Goal: Task Accomplishment & Management: Complete application form

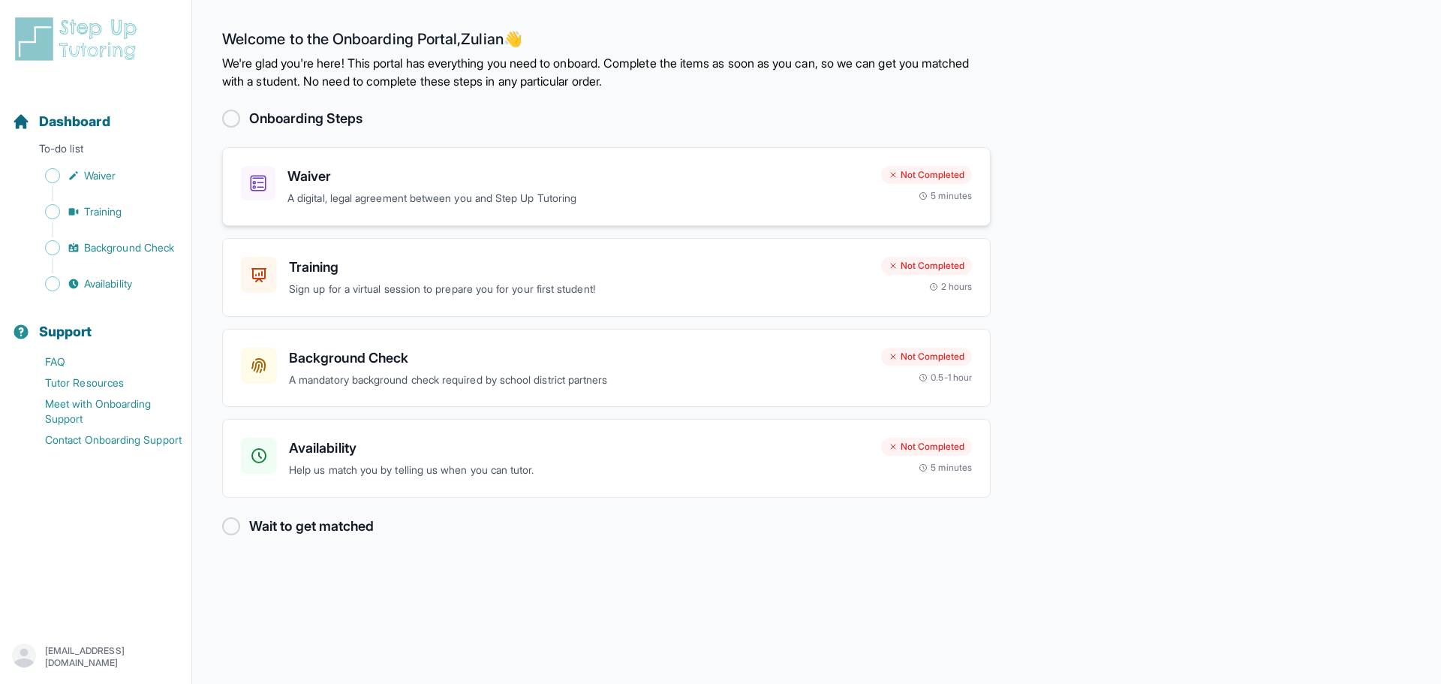
click at [817, 179] on h3 "Waiver" at bounding box center [579, 176] width 582 height 21
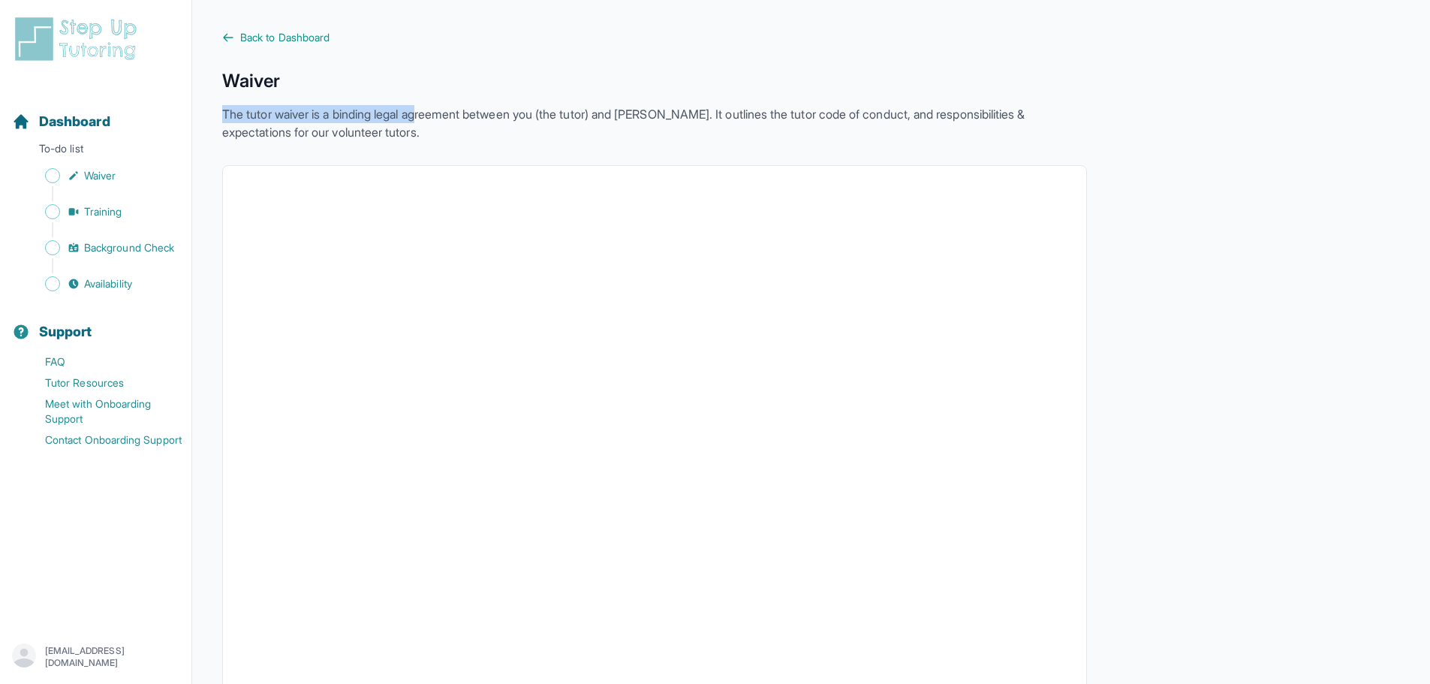
drag, startPoint x: 237, startPoint y: 104, endPoint x: 429, endPoint y: 122, distance: 193.0
click at [431, 120] on div "Waiver The tutor waiver is a binding legal agreement between you (the tutor) an…" at bounding box center [654, 105] width 865 height 72
click at [426, 125] on p "The tutor waiver is a binding legal agreement between you (the tutor) and [PERS…" at bounding box center [654, 123] width 865 height 36
click at [426, 126] on p "The tutor waiver is a binding legal agreement between you (the tutor) and [PERS…" at bounding box center [654, 123] width 865 height 36
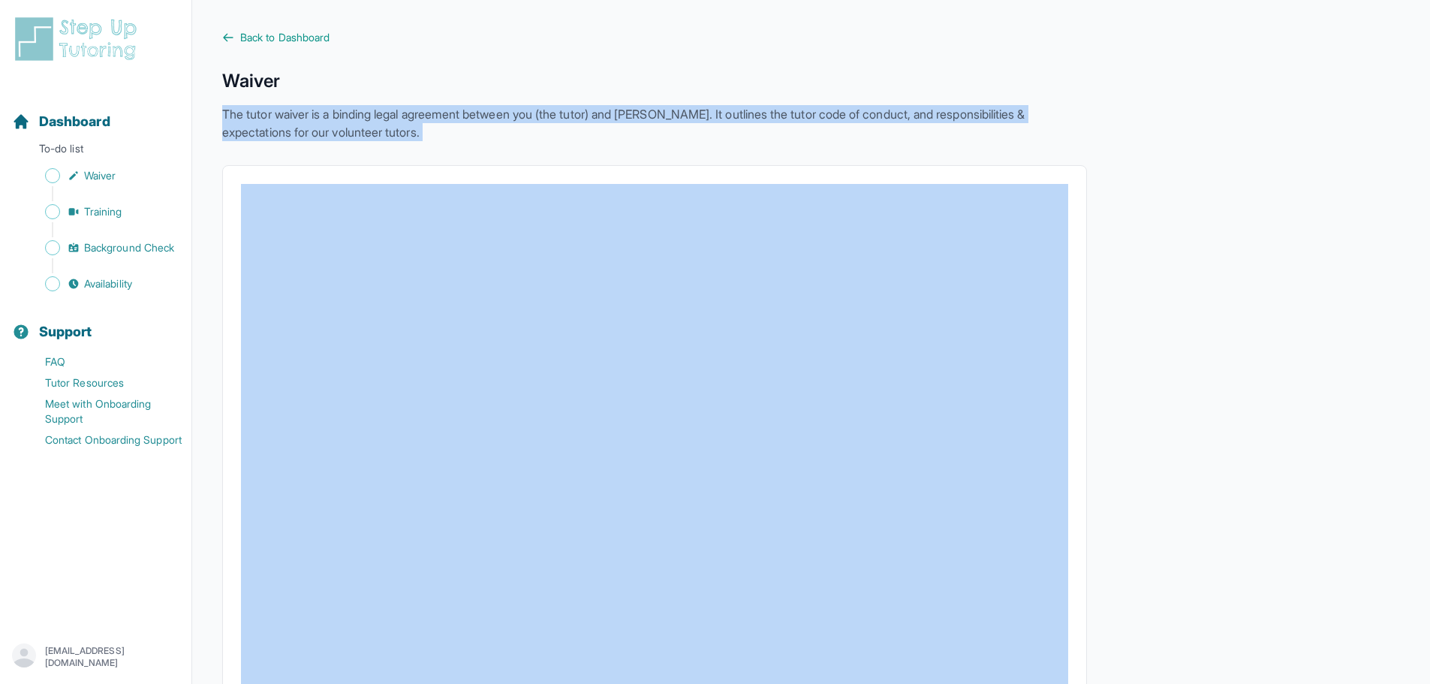
click at [426, 126] on p "The tutor waiver is a binding legal agreement between you (the tutor) and [PERS…" at bounding box center [654, 123] width 865 height 36
click at [406, 137] on p "The tutor waiver is a binding legal agreement between you (the tutor) and [PERS…" at bounding box center [654, 123] width 865 height 36
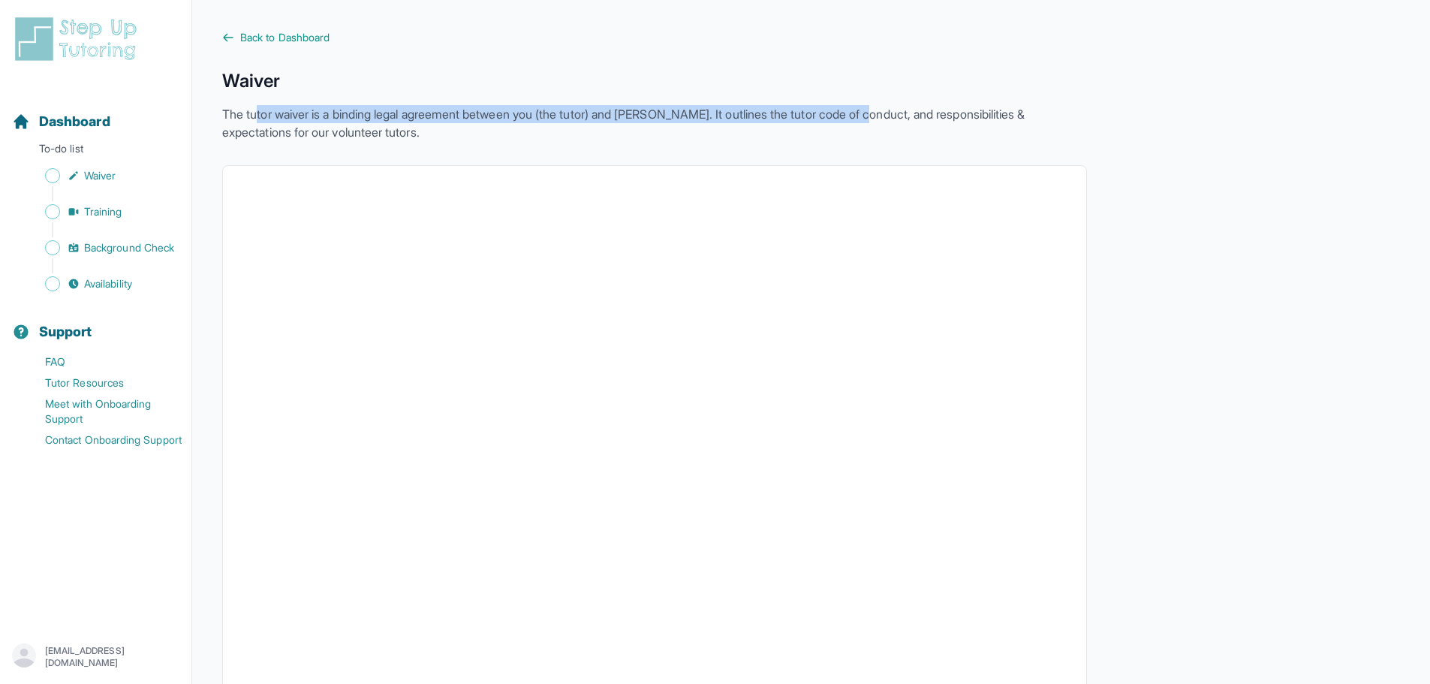
drag, startPoint x: 621, startPoint y: 103, endPoint x: 887, endPoint y: 117, distance: 266.2
click at [893, 106] on div "Waiver The tutor waiver is a binding legal agreement between you (the tutor) an…" at bounding box center [654, 105] width 865 height 72
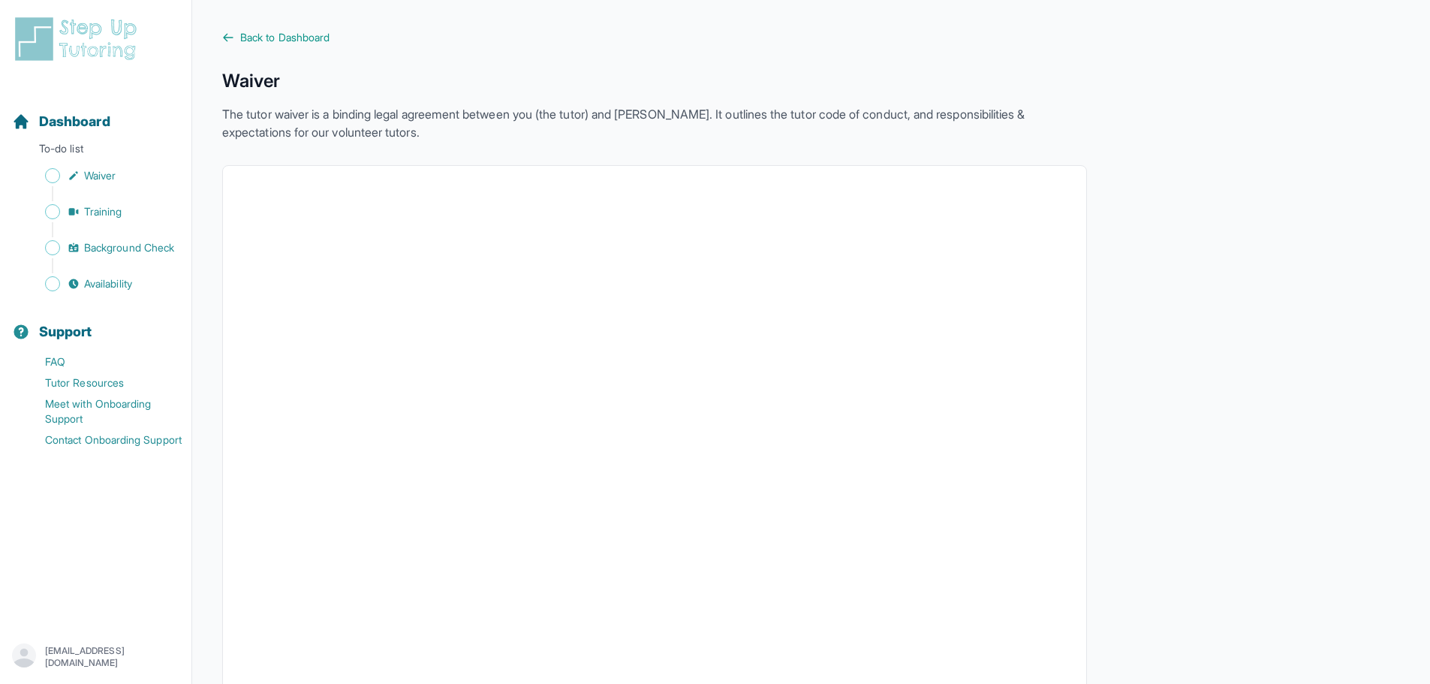
click at [887, 133] on p "The tutor waiver is a binding legal agreement between you (the tutor) and [PERS…" at bounding box center [654, 123] width 865 height 36
click at [887, 140] on p "The tutor waiver is a binding legal agreement between you (the tutor) and [PERS…" at bounding box center [654, 123] width 865 height 36
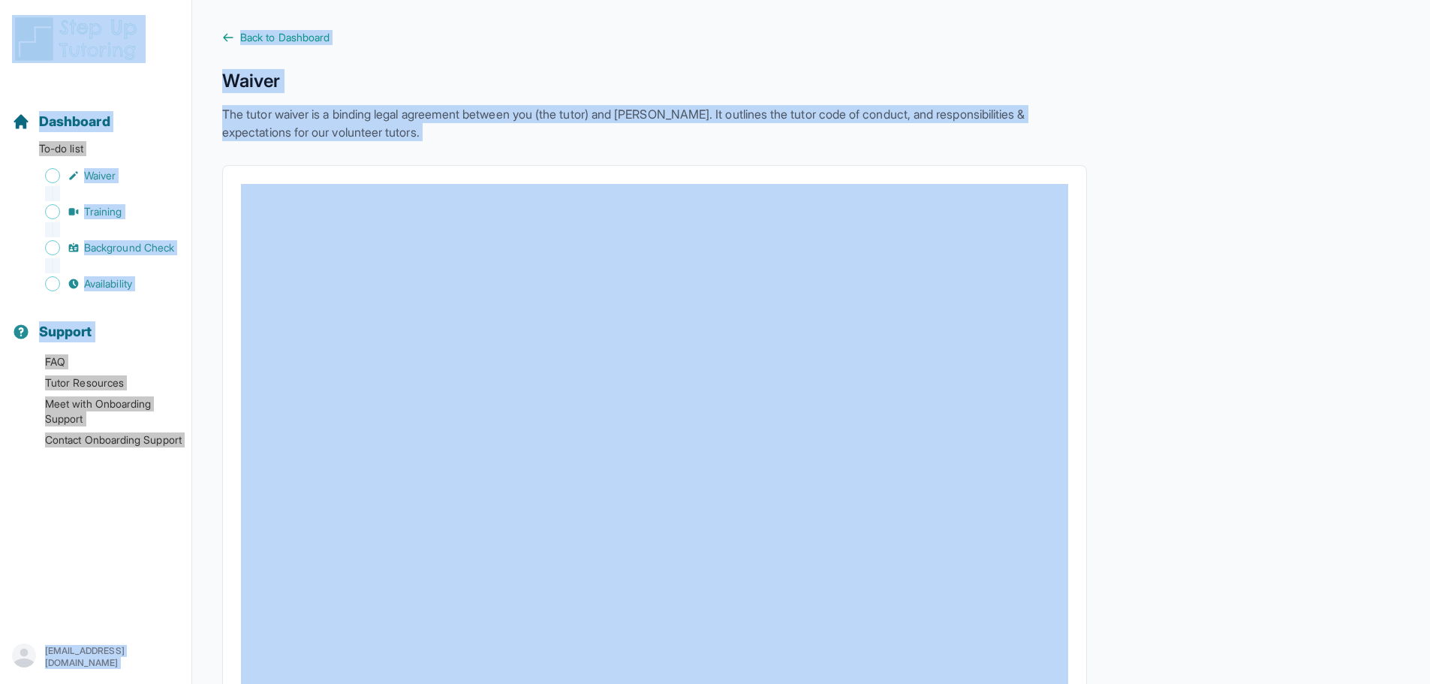
click at [334, 119] on p "The tutor waiver is a binding legal agreement between you (the tutor) and [PERS…" at bounding box center [654, 123] width 865 height 36
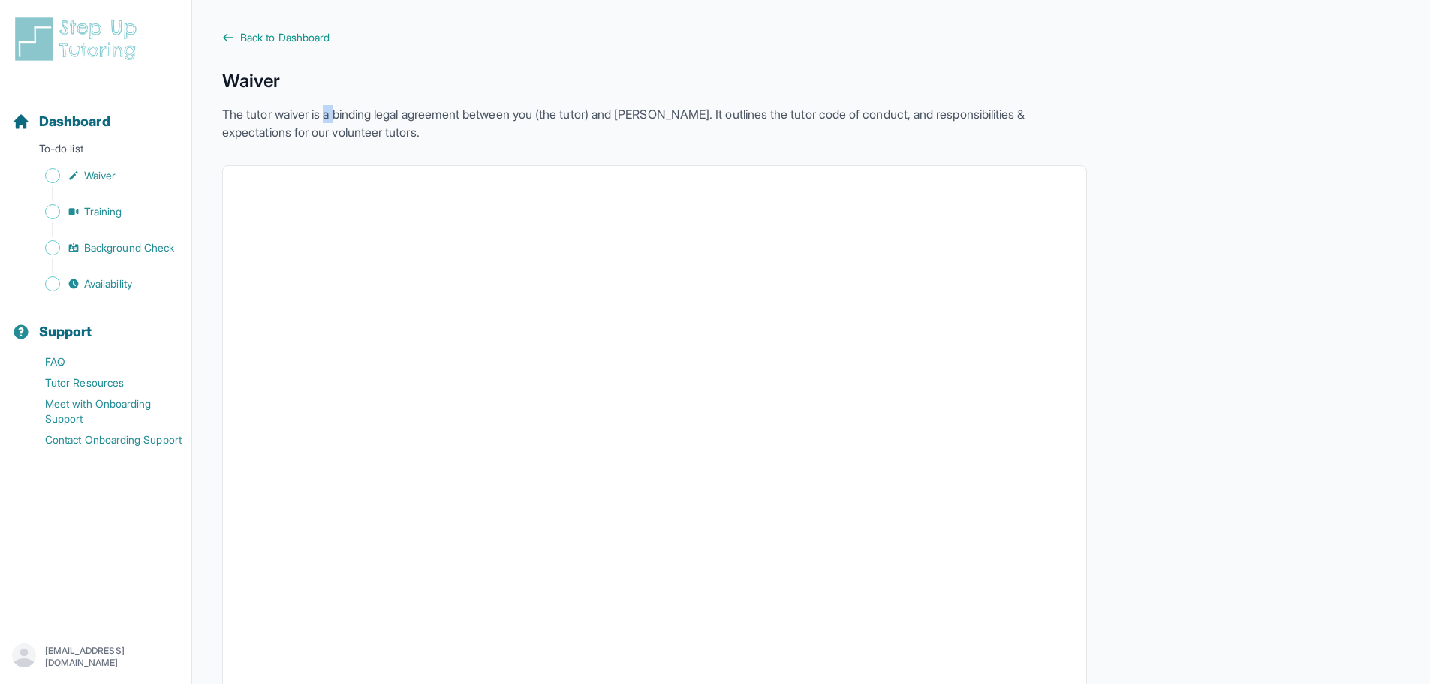
click at [334, 119] on p "The tutor waiver is a binding legal agreement between you (the tutor) and [PERS…" at bounding box center [654, 123] width 865 height 36
click at [456, 138] on p "The tutor waiver is a binding legal agreement between you (the tutor) and [PERS…" at bounding box center [654, 123] width 865 height 36
click at [284, 32] on span "Back to Dashboard" at bounding box center [284, 37] width 89 height 15
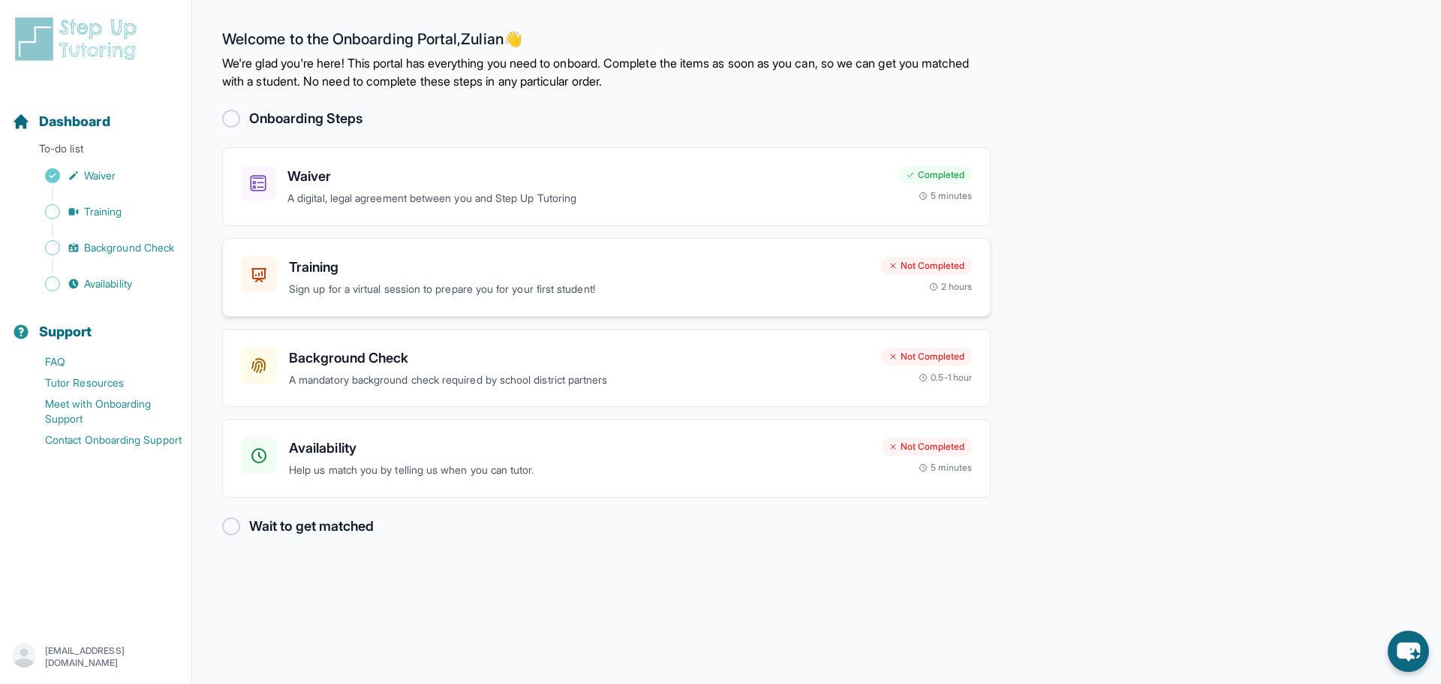
click at [640, 285] on p "Sign up for a virtual session to prepare you for your first student!" at bounding box center [579, 289] width 580 height 17
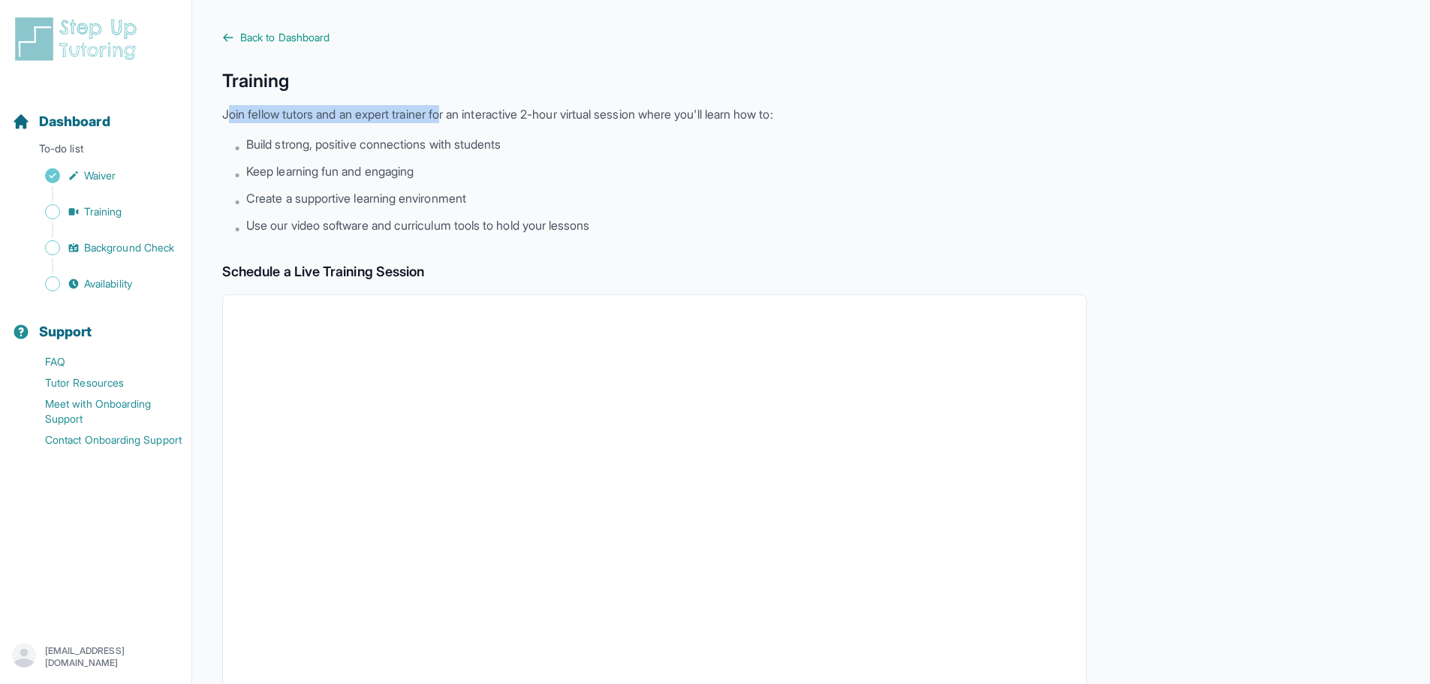
drag, startPoint x: 353, startPoint y: 107, endPoint x: 485, endPoint y: 101, distance: 132.2
click at [460, 101] on div "Training Join fellow tutors and an expert trainer for an interactive 2-hour vir…" at bounding box center [654, 153] width 865 height 168
click at [586, 106] on p "Join fellow tutors and an expert trainer for an interactive 2-hour virtual sess…" at bounding box center [654, 114] width 865 height 18
click at [575, 124] on div "Training Join fellow tutors and an expert trainer for an interactive 2-hour vir…" at bounding box center [654, 153] width 865 height 168
drag, startPoint x: 435, startPoint y: 121, endPoint x: 811, endPoint y: 127, distance: 376.2
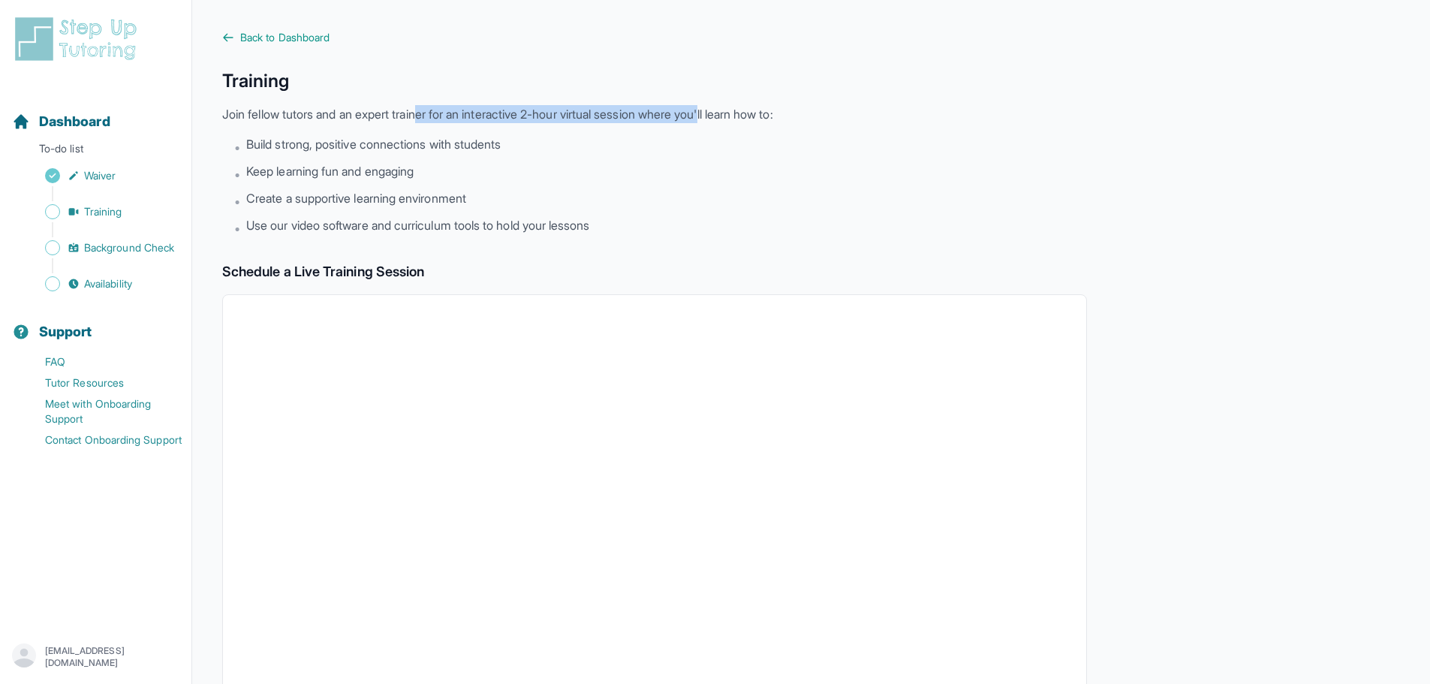
click at [736, 109] on p "Join fellow tutors and an expert trainer for an interactive 2-hour virtual sess…" at bounding box center [654, 114] width 865 height 18
click at [815, 128] on div "Training Join fellow tutors and an expert trainer for an interactive 2-hour vir…" at bounding box center [654, 153] width 865 height 168
click at [800, 110] on p "Join fellow tutors and an expert trainer for an interactive 2-hour virtual sess…" at bounding box center [654, 114] width 865 height 18
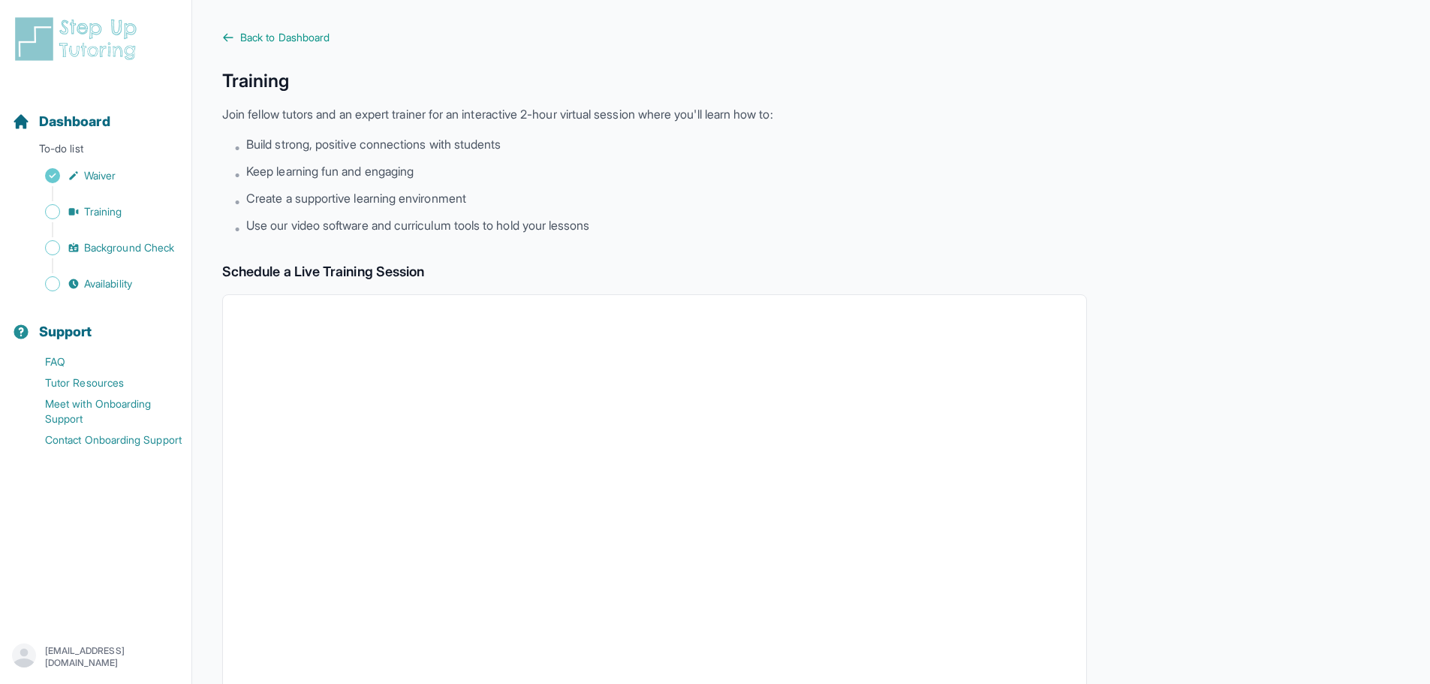
drag, startPoint x: 472, startPoint y: 176, endPoint x: 331, endPoint y: 161, distance: 142.0
click at [467, 176] on li "• Keep learning fun and engaging" at bounding box center [660, 172] width 853 height 21
drag, startPoint x: 260, startPoint y: 149, endPoint x: 428, endPoint y: 203, distance: 176.6
click at [419, 182] on ul "• Build strong, positive connections with students • Keep learning fun and enga…" at bounding box center [660, 186] width 853 height 102
click at [446, 224] on ul "• Build strong, positive connections with students • Keep learning fun and enga…" at bounding box center [660, 186] width 853 height 102
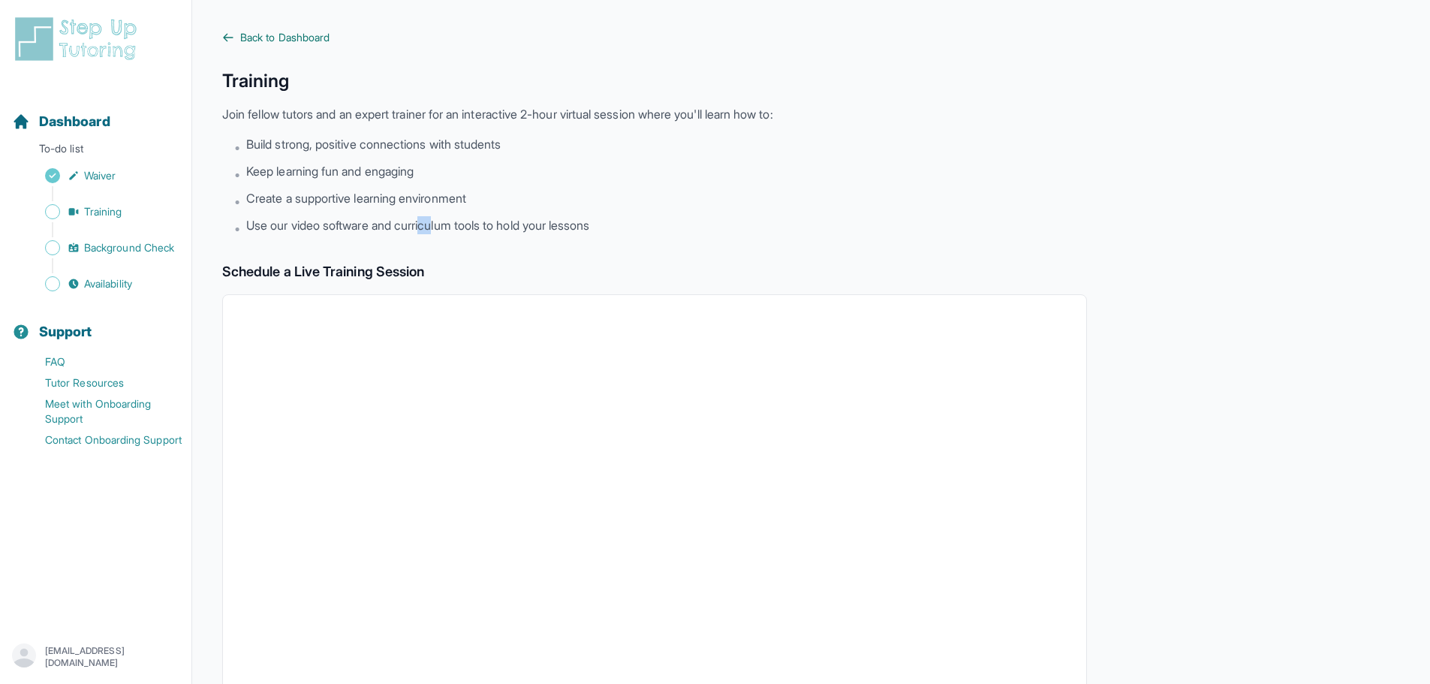
click at [313, 39] on span "Back to Dashboard" at bounding box center [284, 37] width 89 height 15
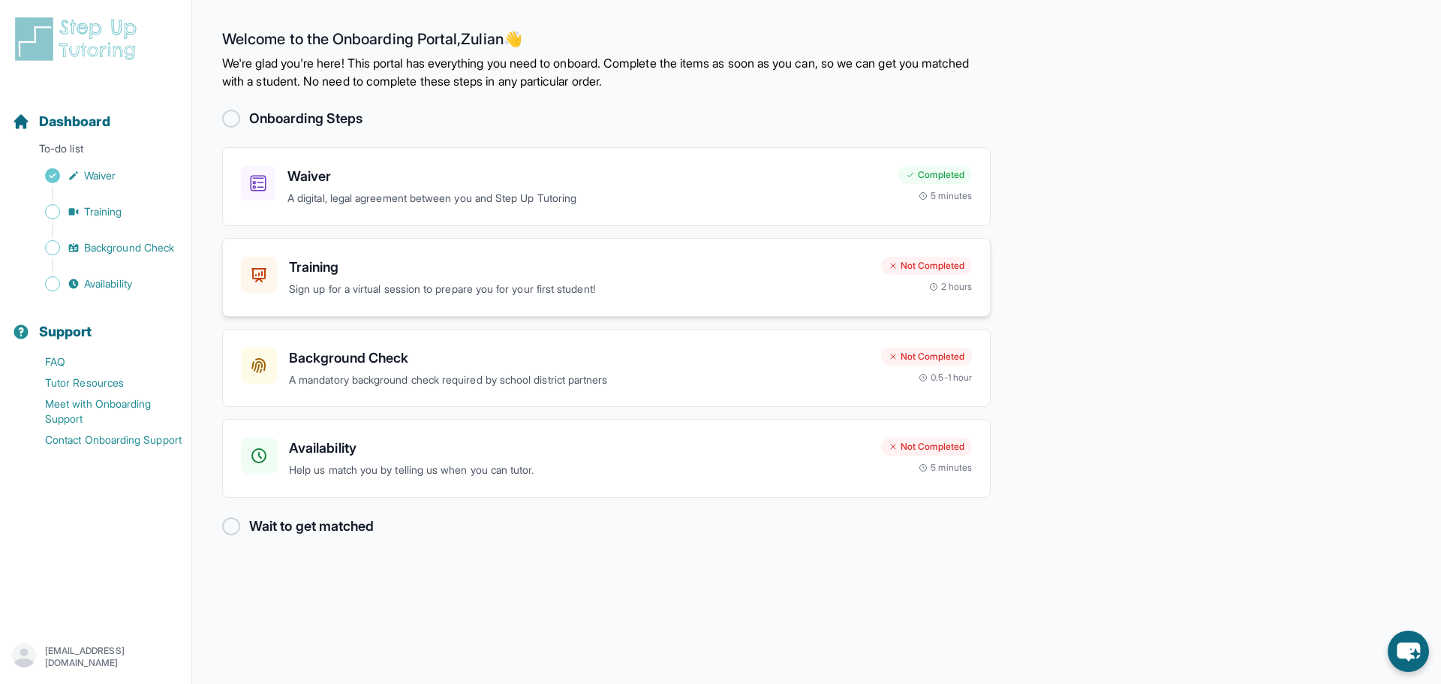
click at [453, 283] on p "Sign up for a virtual session to prepare you for your first student!" at bounding box center [579, 289] width 580 height 17
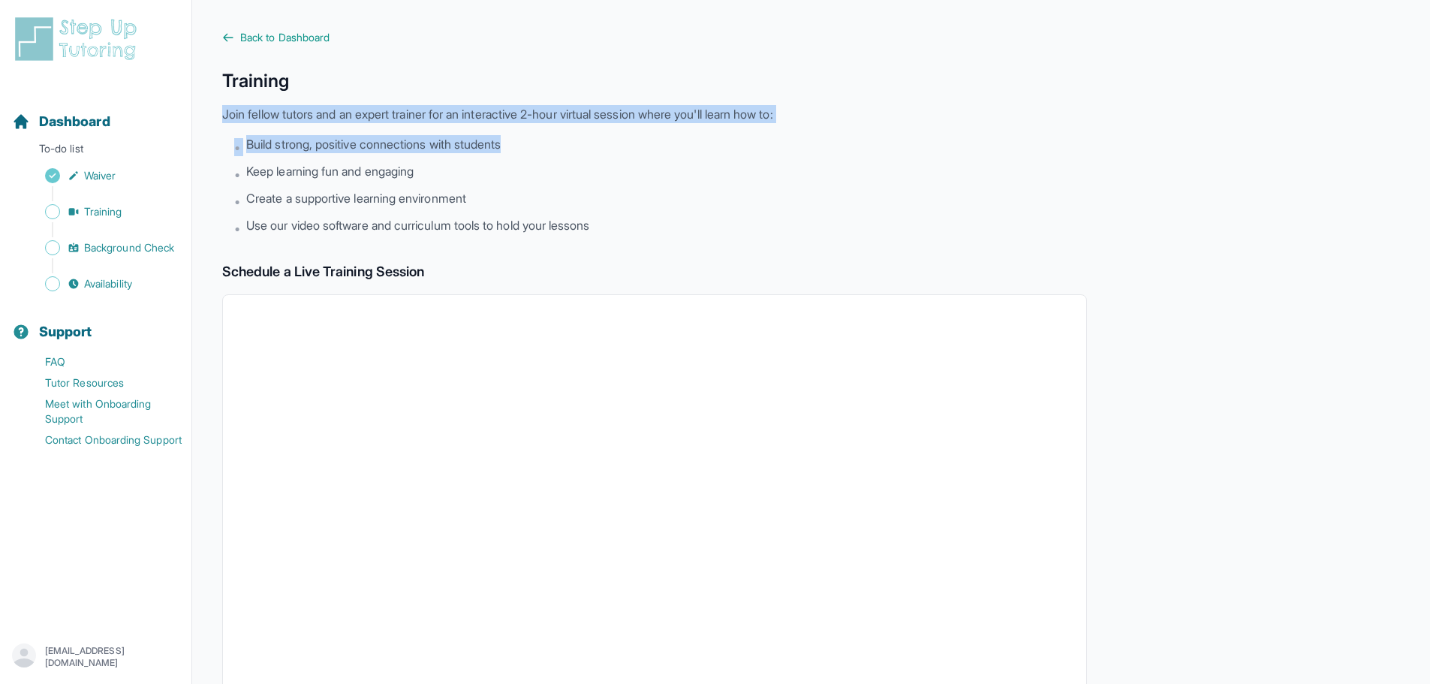
drag, startPoint x: 550, startPoint y: 76, endPoint x: 723, endPoint y: 134, distance: 183.0
click at [719, 132] on div "Training Join fellow tutors and an expert trainer for an interactive 2-hour vir…" at bounding box center [654, 153] width 865 height 168
click at [741, 143] on li "• Build strong, positive connections with students" at bounding box center [660, 145] width 853 height 21
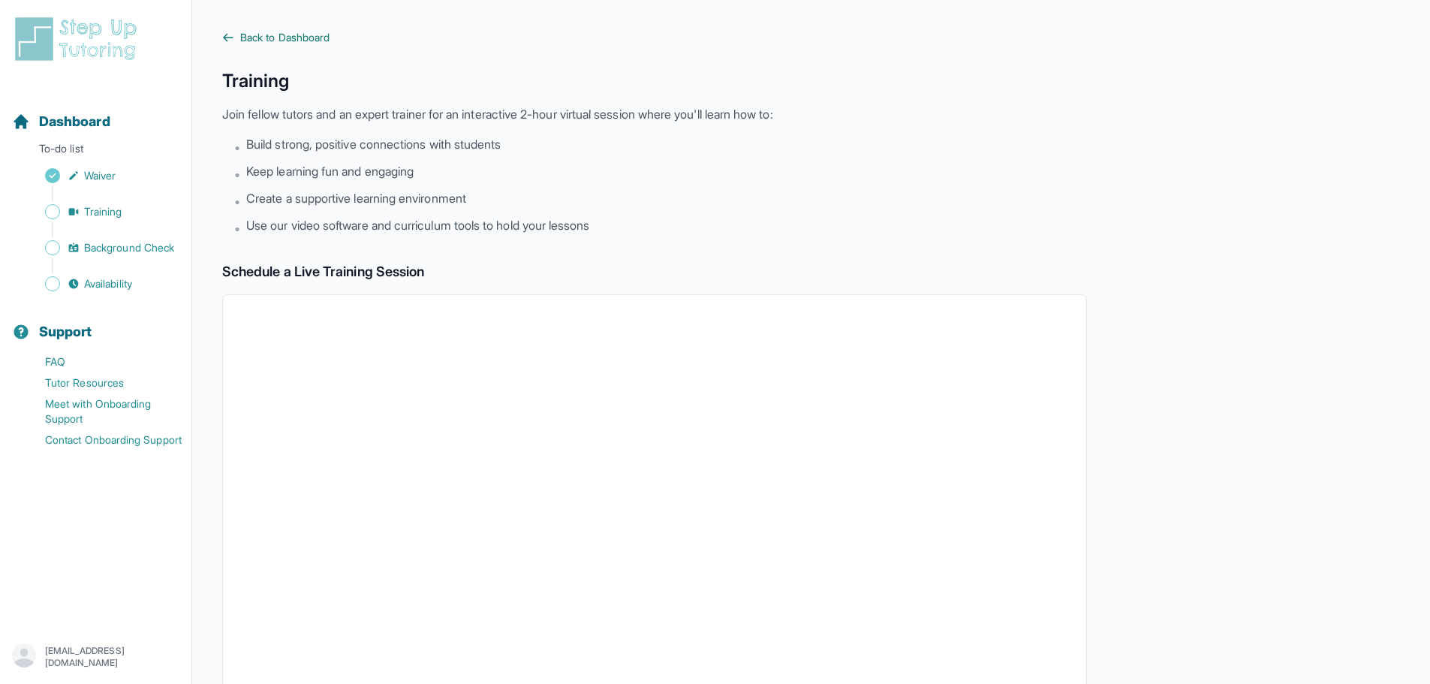
click at [287, 37] on span "Back to Dashboard" at bounding box center [284, 37] width 89 height 15
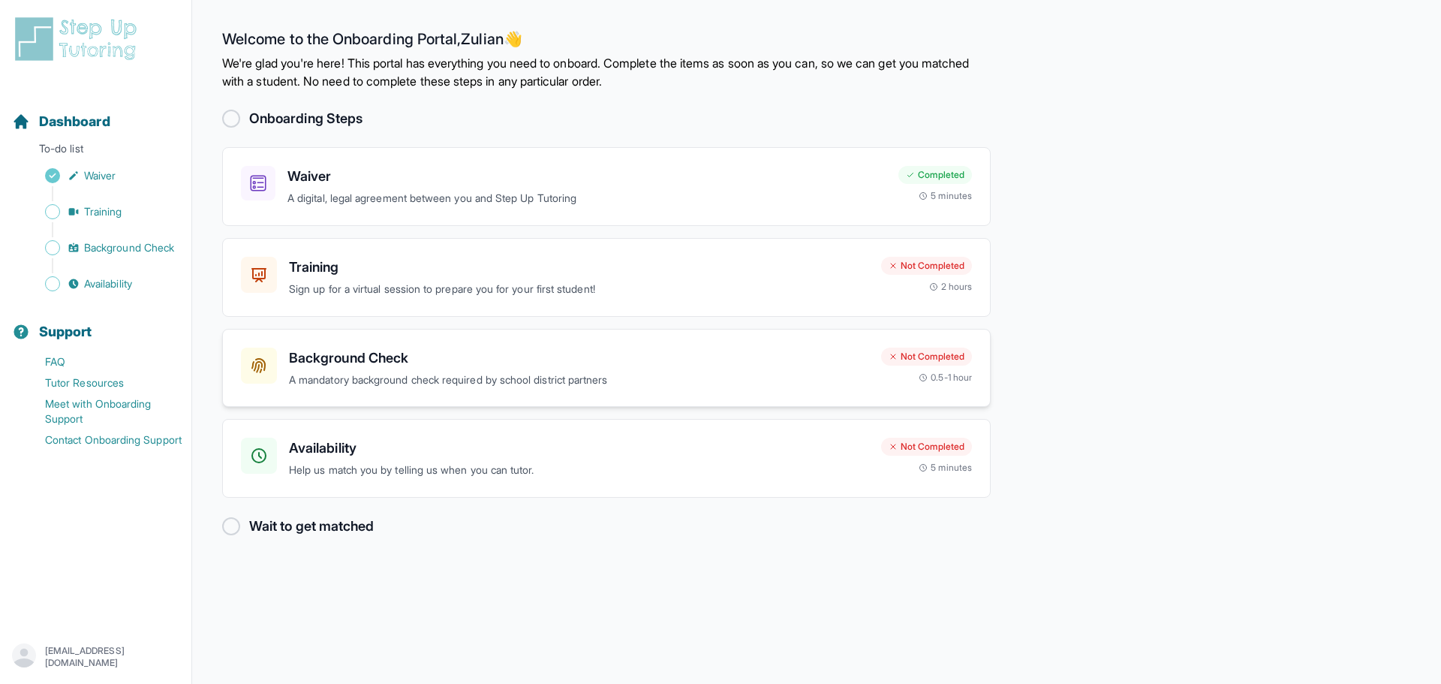
click at [764, 370] on div "Background Check A mandatory background check required by school district partn…" at bounding box center [579, 368] width 580 height 41
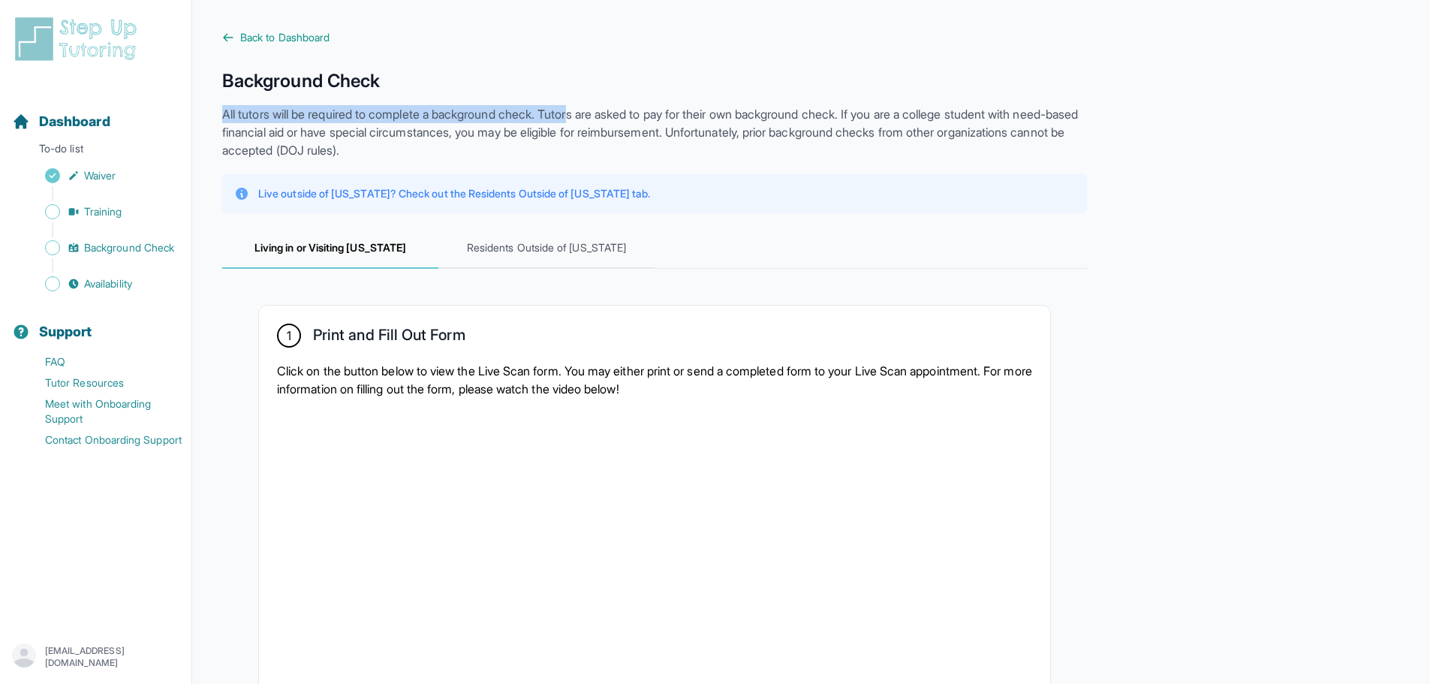
drag, startPoint x: 217, startPoint y: 113, endPoint x: 601, endPoint y: 98, distance: 383.9
click at [671, 112] on p "All tutors will be required to complete a background check. Tutors are asked to…" at bounding box center [654, 132] width 865 height 54
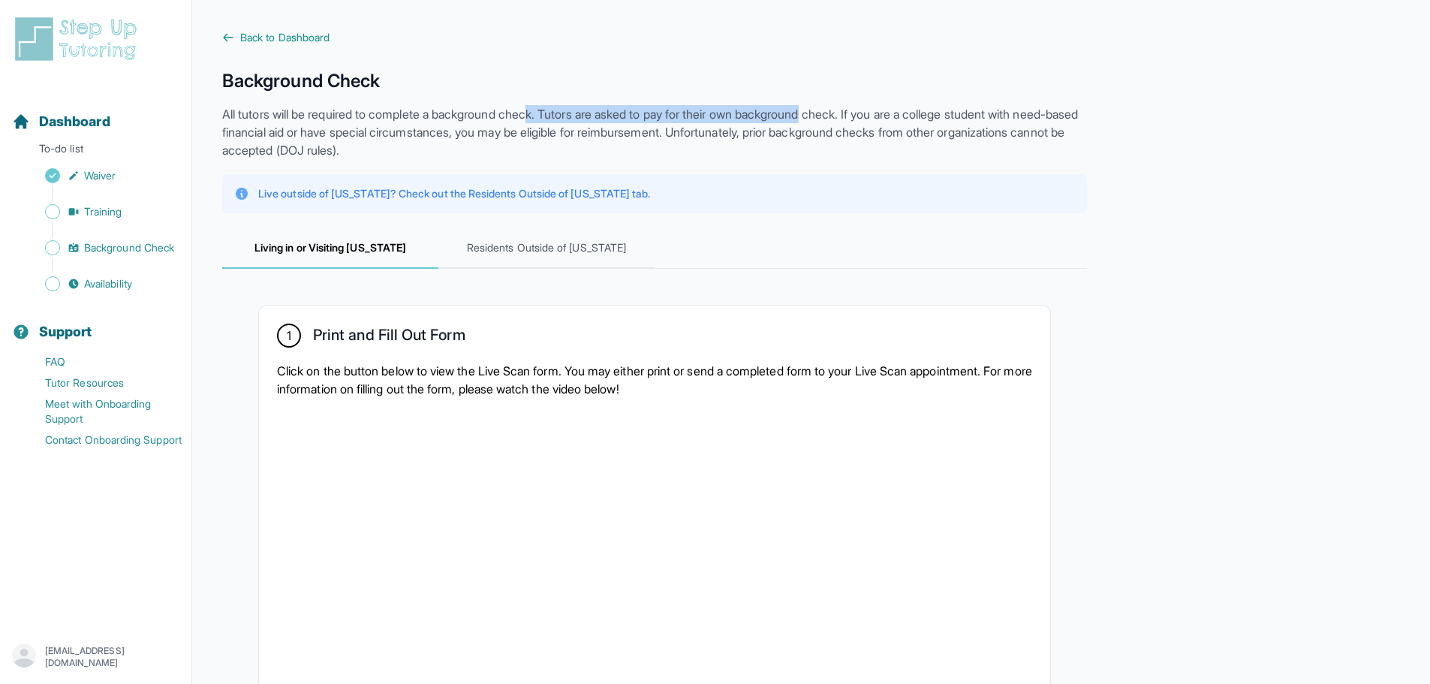
drag, startPoint x: 773, startPoint y: 101, endPoint x: 839, endPoint y: 102, distance: 66.1
click at [888, 119] on p "All tutors will be required to complete a background check. Tutors are asked to…" at bounding box center [654, 132] width 865 height 54
drag, startPoint x: 667, startPoint y: 119, endPoint x: 970, endPoint y: 119, distance: 303.3
click at [959, 119] on p "All tutors will be required to complete a background check. Tutors are asked to…" at bounding box center [654, 132] width 865 height 54
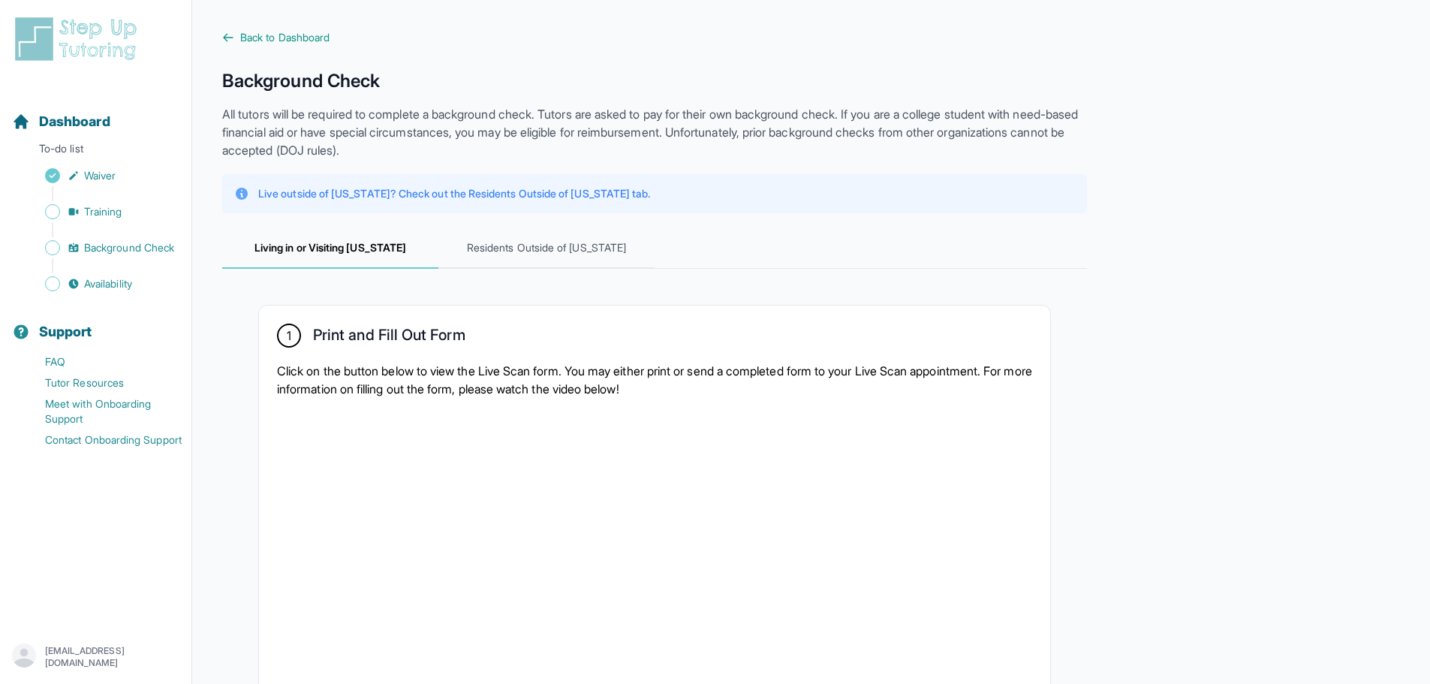
click at [1083, 126] on p "All tutors will be required to complete a background check. Tutors are asked to…" at bounding box center [654, 132] width 865 height 54
drag, startPoint x: 1017, startPoint y: 119, endPoint x: 1014, endPoint y: 133, distance: 13.8
click at [1068, 119] on p "All tutors will be required to complete a background check. Tutors are asked to…" at bounding box center [654, 132] width 865 height 54
drag, startPoint x: 240, startPoint y: 132, endPoint x: 544, endPoint y: 130, distance: 303.3
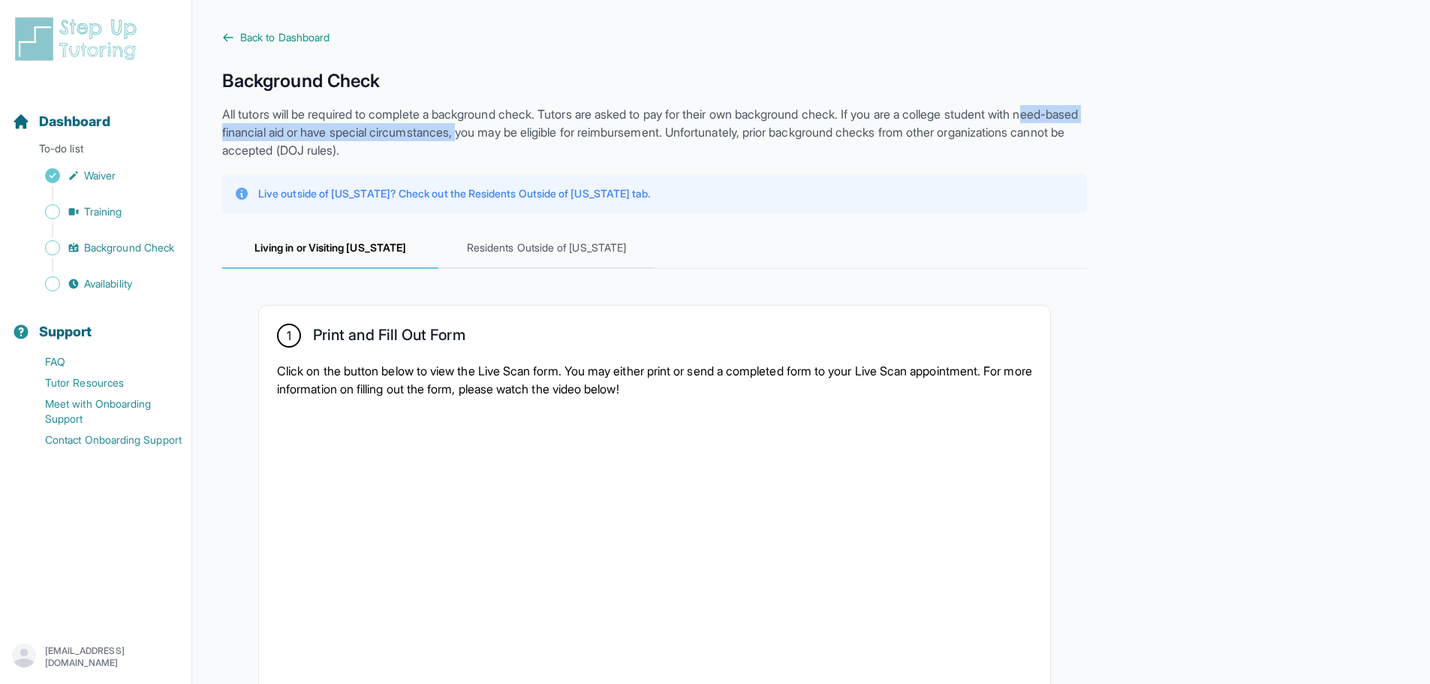
click at [544, 130] on p "All tutors will be required to complete a background check. Tutors are asked to…" at bounding box center [654, 132] width 865 height 54
click at [615, 146] on p "All tutors will be required to complete a background check. Tutors are asked to…" at bounding box center [654, 132] width 865 height 54
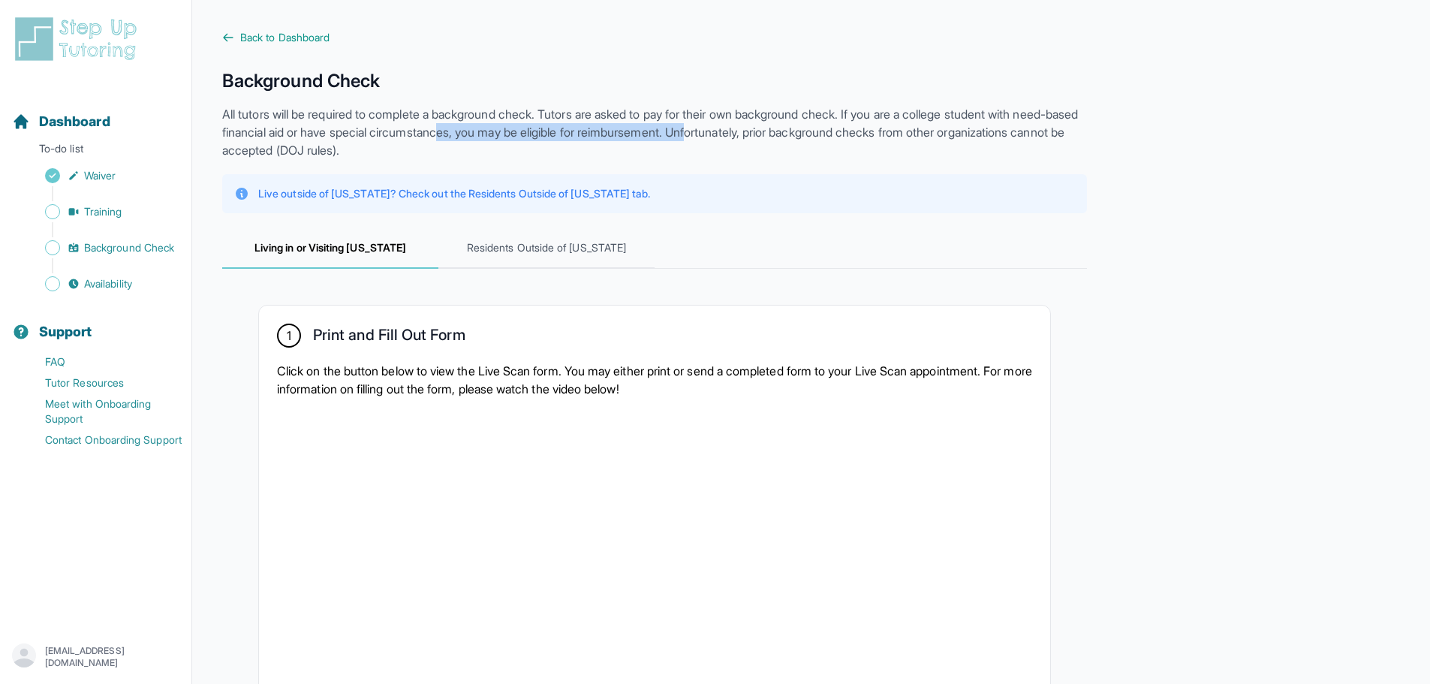
drag, startPoint x: 595, startPoint y: 130, endPoint x: 790, endPoint y: 126, distance: 195.2
click at [790, 126] on p "All tutors will be required to complete a background check. Tutors are asked to…" at bounding box center [654, 132] width 865 height 54
click at [901, 153] on p "All tutors will be required to complete a background check. Tutors are asked to…" at bounding box center [654, 132] width 865 height 54
drag, startPoint x: 749, startPoint y: 137, endPoint x: 1049, endPoint y: 147, distance: 299.7
click at [1008, 136] on p "All tutors will be required to complete a background check. Tutors are asked to…" at bounding box center [654, 132] width 865 height 54
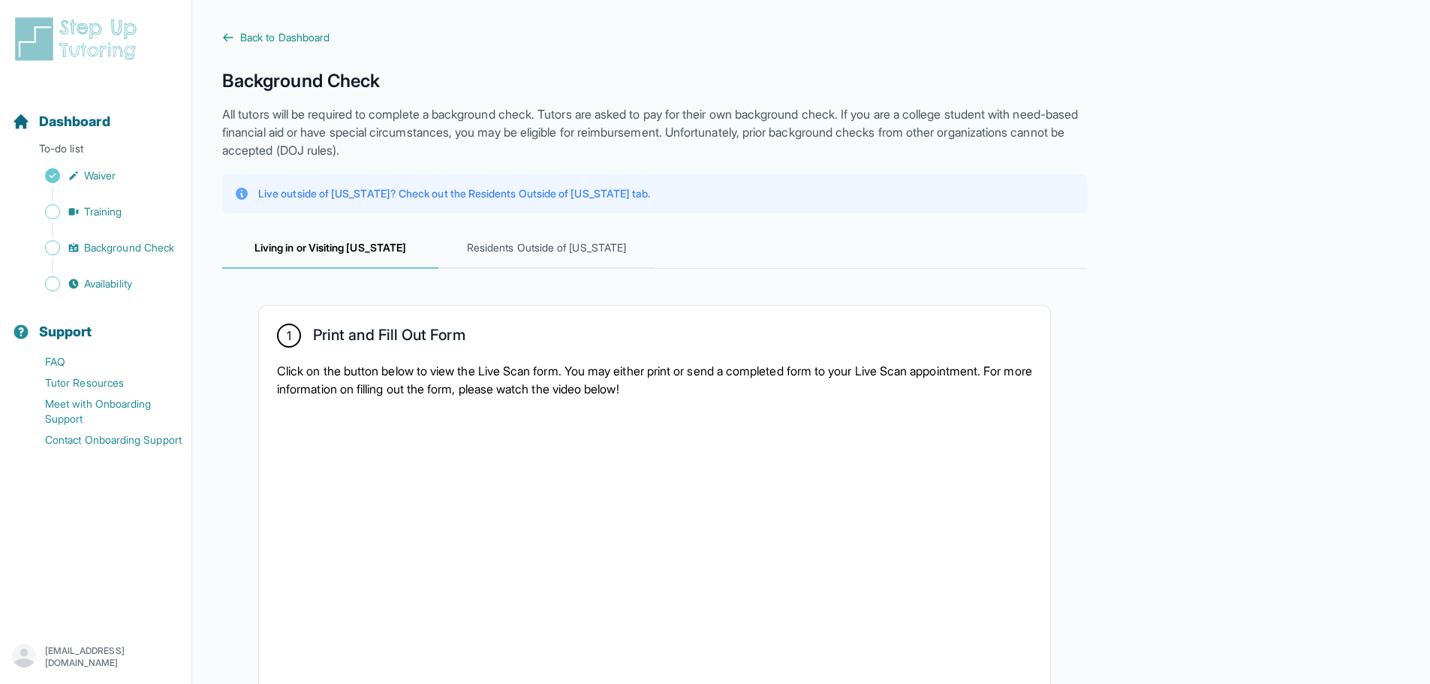
click at [1050, 147] on p "All tutors will be required to complete a background check. Tutors are asked to…" at bounding box center [654, 132] width 865 height 54
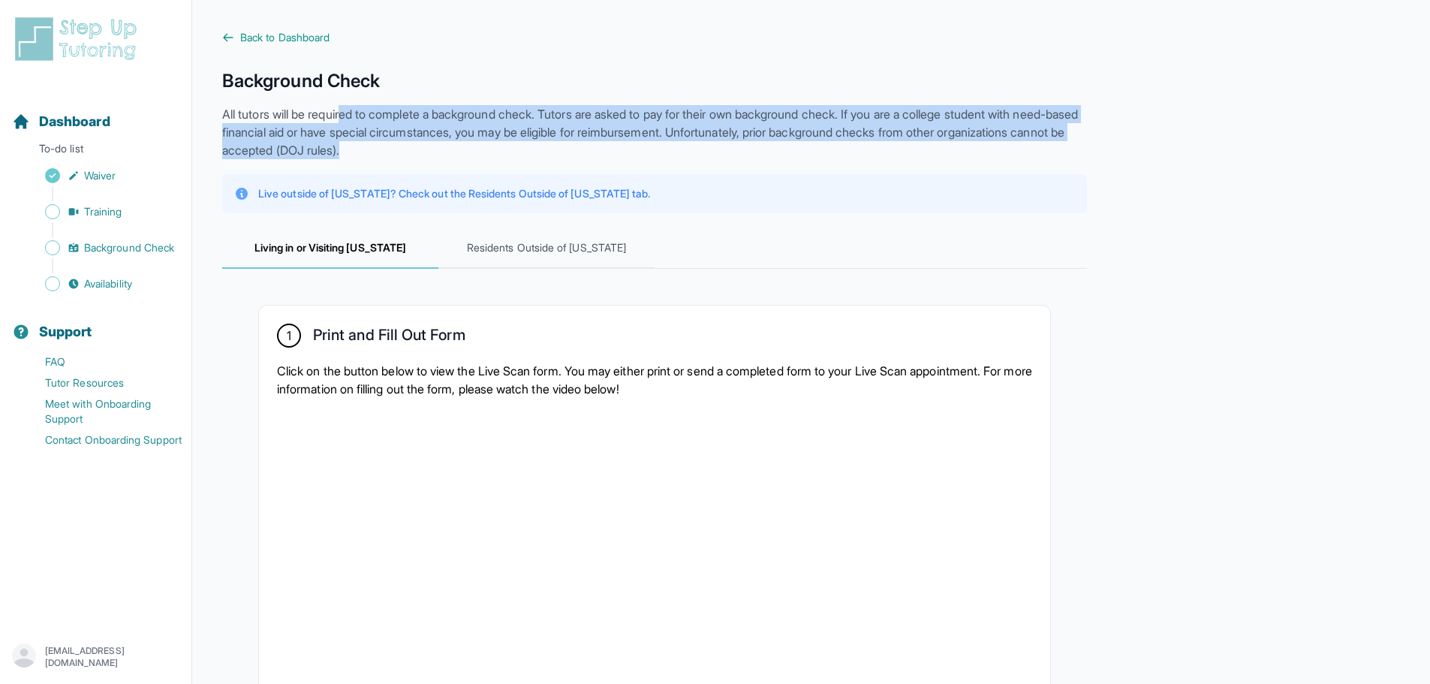
drag, startPoint x: 566, startPoint y: 149, endPoint x: 538, endPoint y: 147, distance: 27.8
click at [357, 116] on p "All tutors will be required to complete a background check. Tutors are asked to…" at bounding box center [654, 132] width 865 height 54
click at [562, 149] on p "All tutors will be required to complete a background check. Tutors are asked to…" at bounding box center [654, 132] width 865 height 54
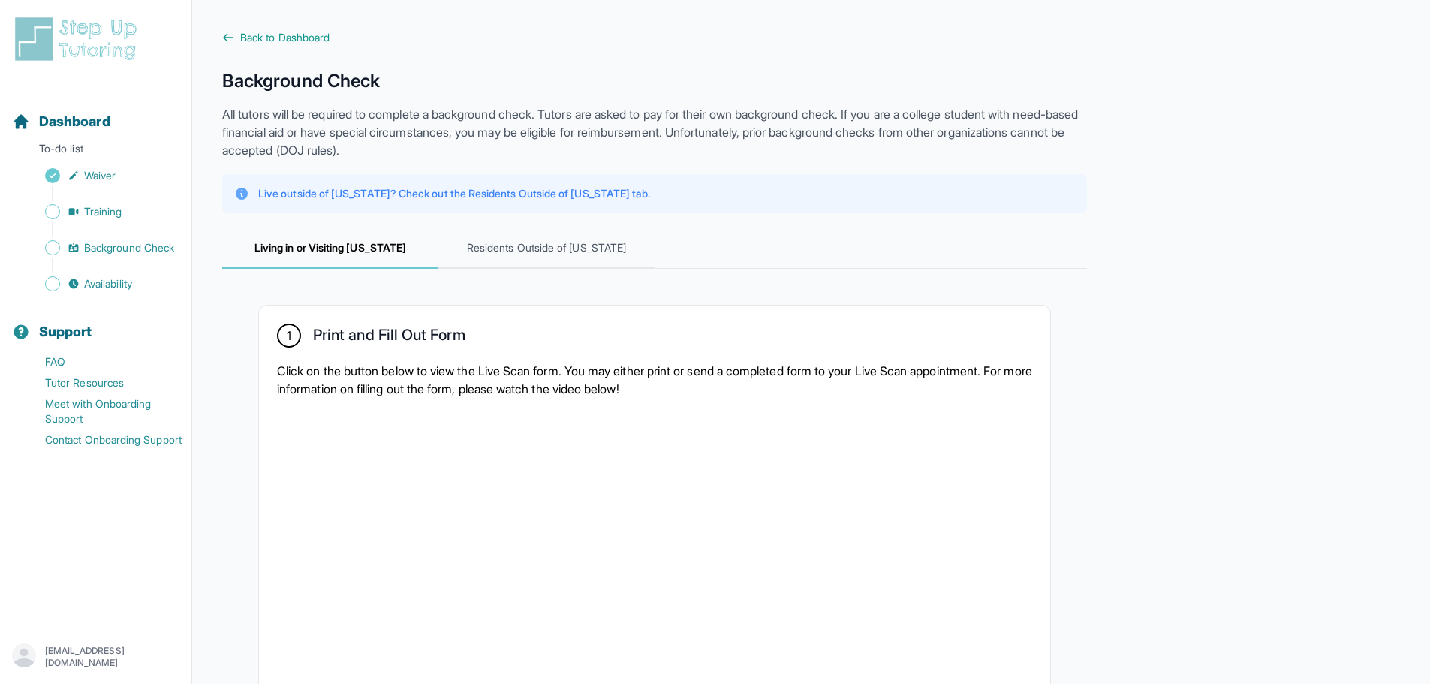
click at [562, 149] on p "All tutors will be required to complete a background check. Tutors are asked to…" at bounding box center [654, 132] width 865 height 54
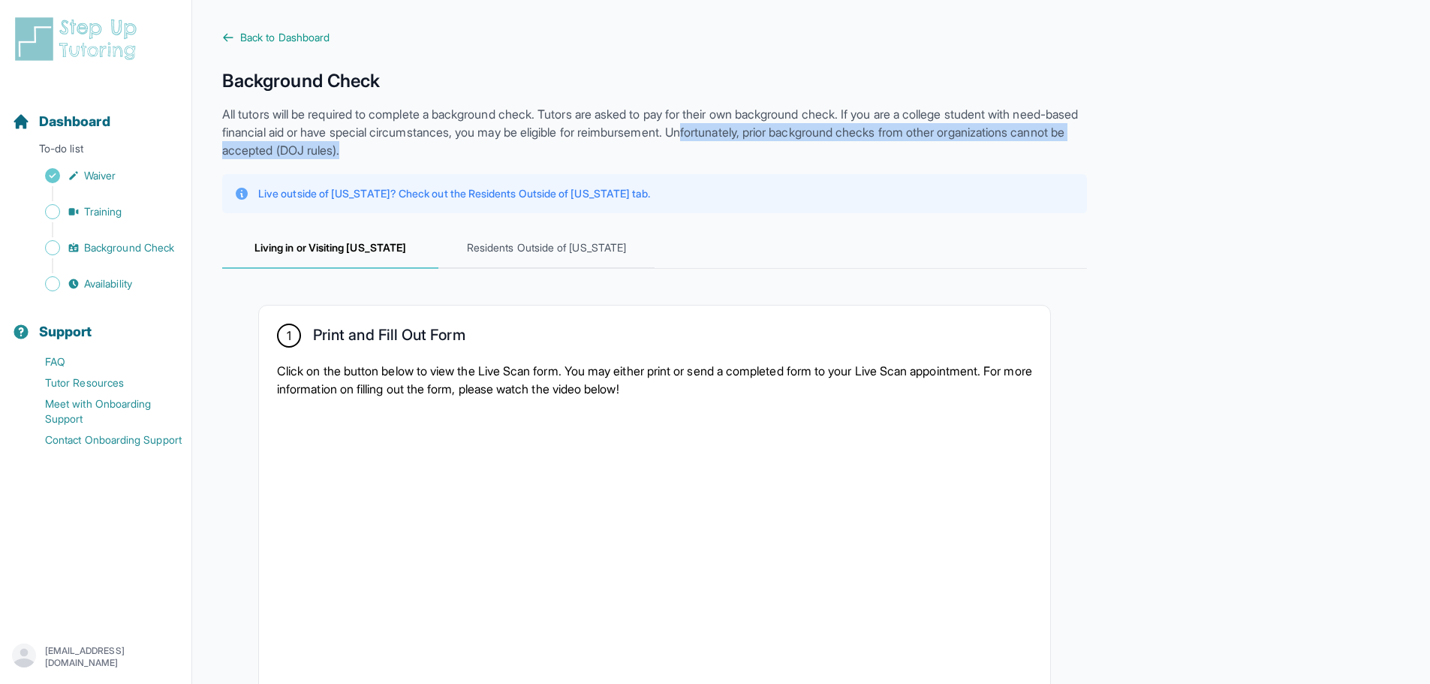
drag, startPoint x: 785, startPoint y: 139, endPoint x: 1017, endPoint y: 146, distance: 232.1
click at [1008, 142] on p "All tutors will be required to complete a background check. Tutors are asked to…" at bounding box center [654, 132] width 865 height 54
click at [1017, 147] on p "All tutors will be required to complete a background check. Tutors are asked to…" at bounding box center [654, 132] width 865 height 54
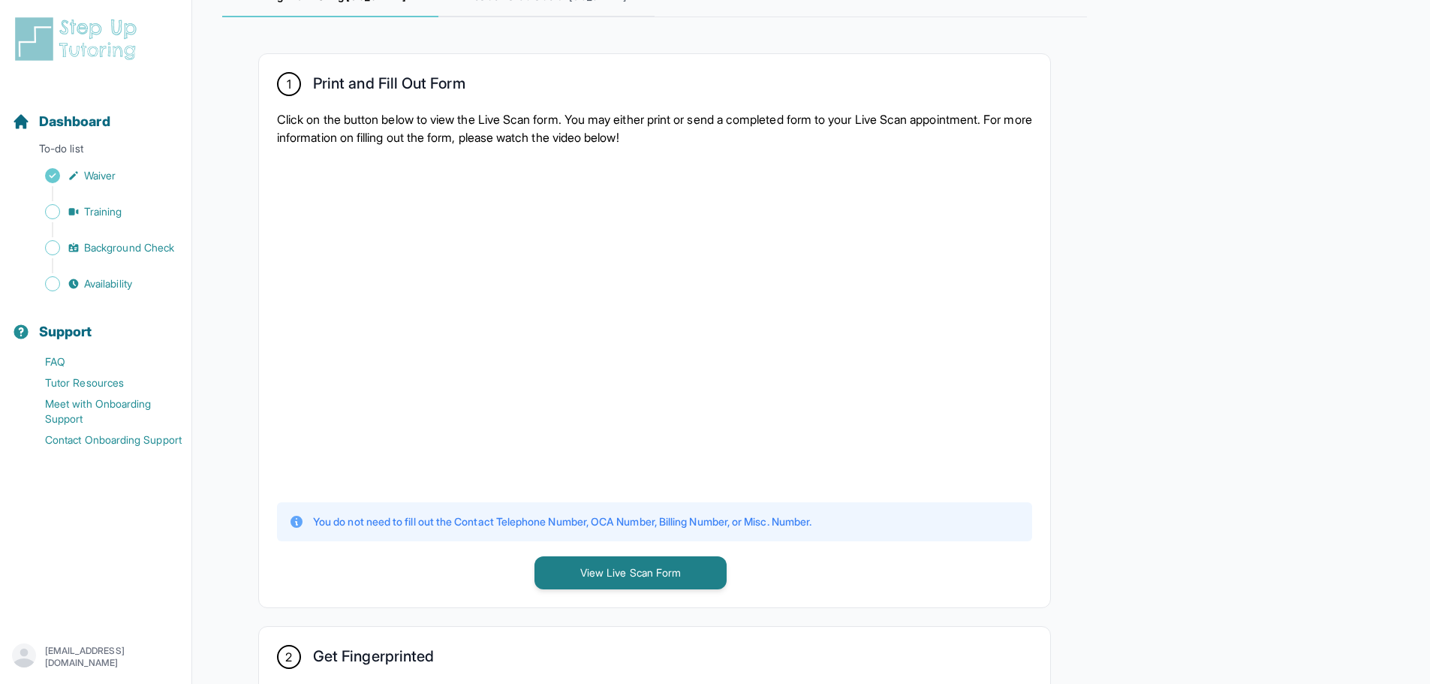
scroll to position [225, 0]
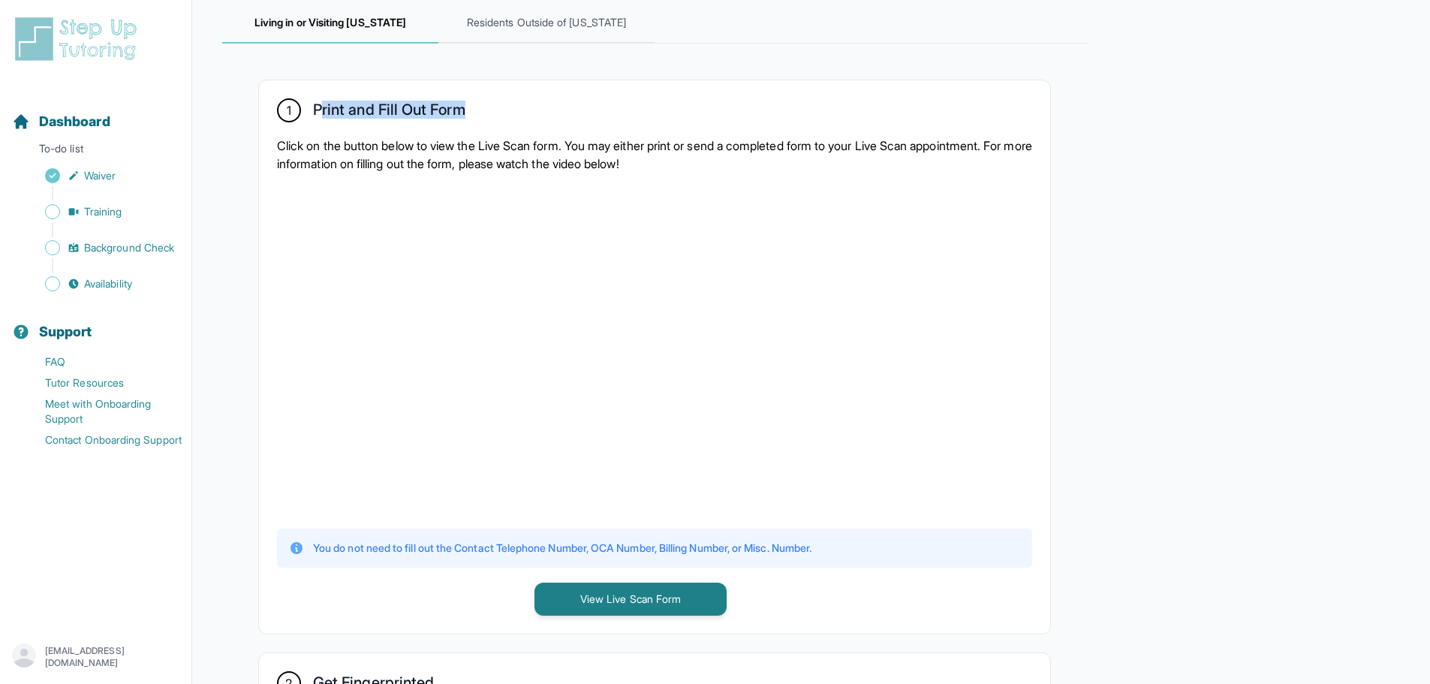
drag, startPoint x: 321, startPoint y: 107, endPoint x: 502, endPoint y: 108, distance: 180.9
click at [502, 108] on div "1 Print and Fill Out Form" at bounding box center [654, 111] width 755 height 26
click at [510, 116] on div "1 Print and Fill Out Form" at bounding box center [654, 111] width 755 height 26
drag, startPoint x: 411, startPoint y: 147, endPoint x: 591, endPoint y: 150, distance: 179.5
click at [591, 150] on p "Click on the button below to view the Live Scan form. You may either print or s…" at bounding box center [654, 155] width 755 height 36
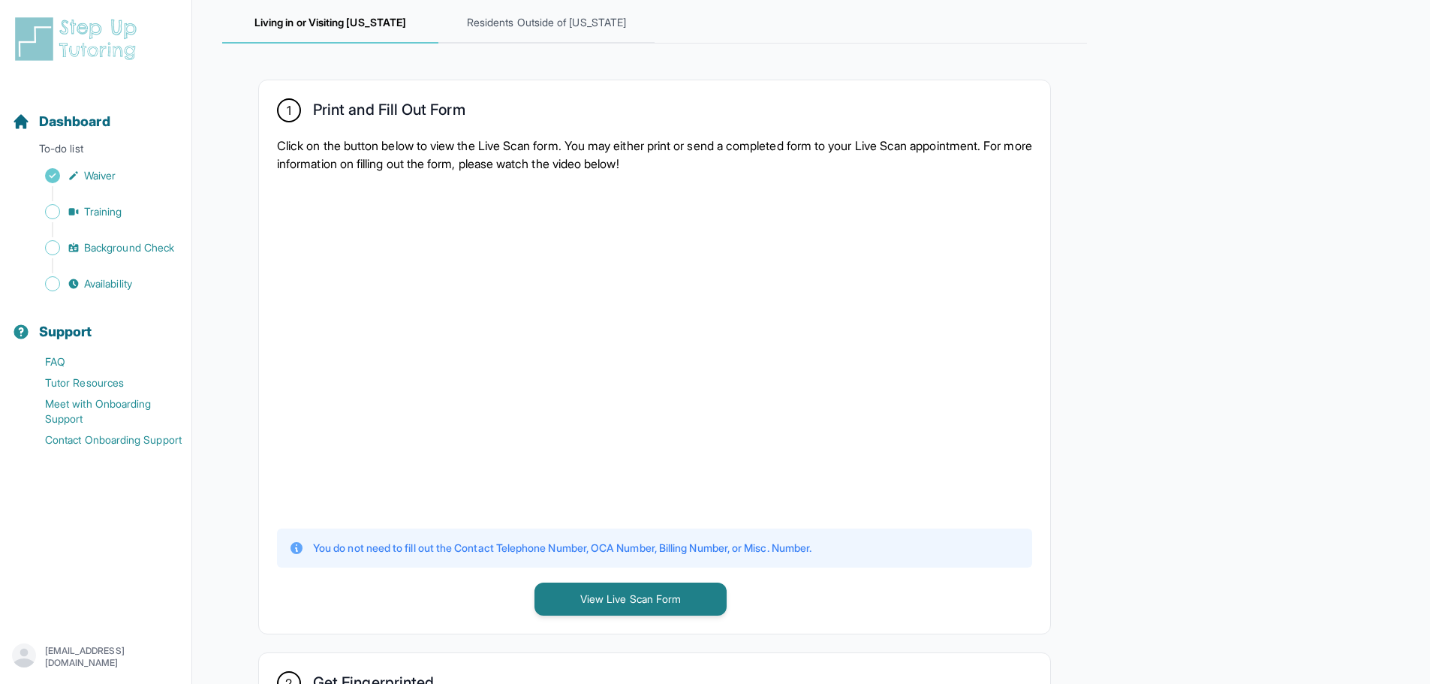
click at [620, 146] on p "Click on the button below to view the Live Scan form. You may either print or s…" at bounding box center [654, 155] width 755 height 36
drag, startPoint x: 761, startPoint y: 148, endPoint x: 882, endPoint y: 156, distance: 121.9
click at [872, 149] on p "Click on the button below to view the Live Scan form. You may either print or s…" at bounding box center [654, 155] width 755 height 36
click at [921, 177] on div "1 Print and Fill Out Form Click on the button below to view the Live Scan form.…" at bounding box center [654, 356] width 791 height 553
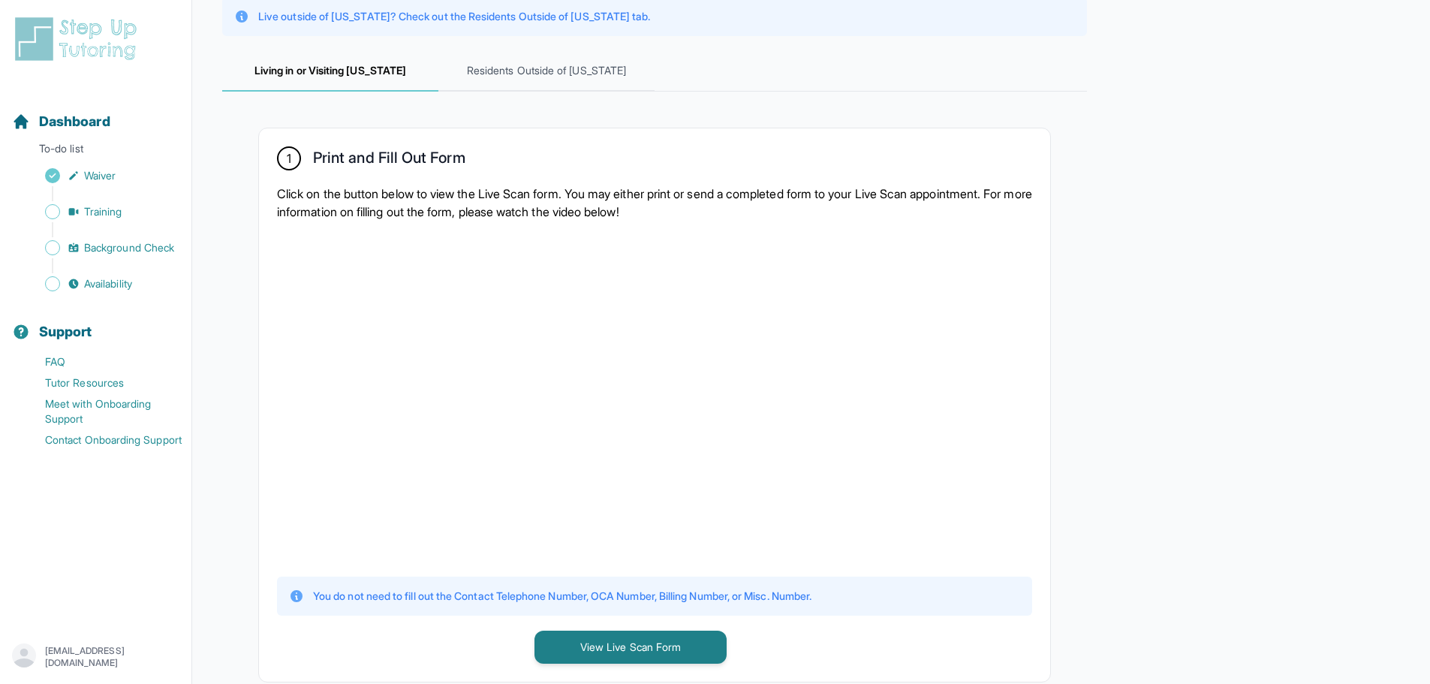
scroll to position [150, 0]
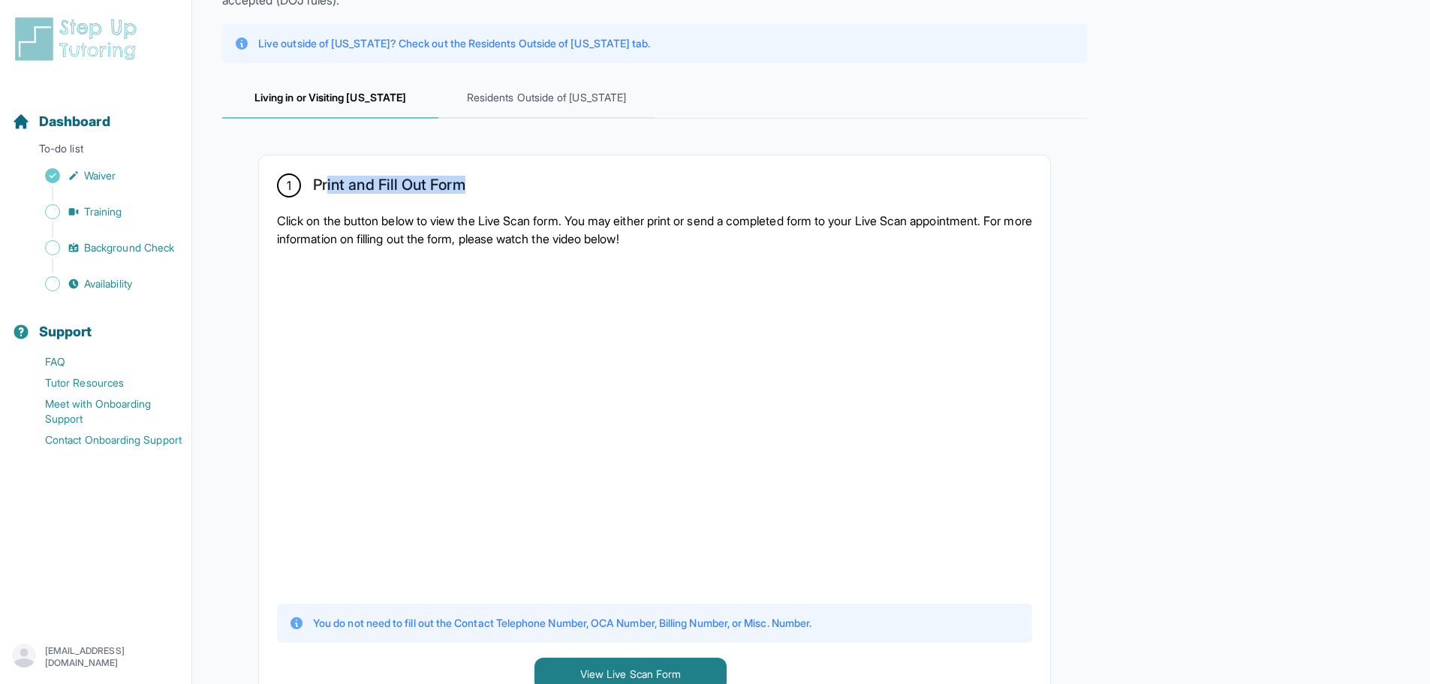
drag, startPoint x: 332, startPoint y: 170, endPoint x: 560, endPoint y: 194, distance: 229.6
click at [558, 194] on div "1 Print and Fill Out Form Click on the button below to view the Live Scan form.…" at bounding box center [654, 431] width 791 height 553
click at [574, 195] on div "1 Print and Fill Out Form" at bounding box center [654, 186] width 755 height 26
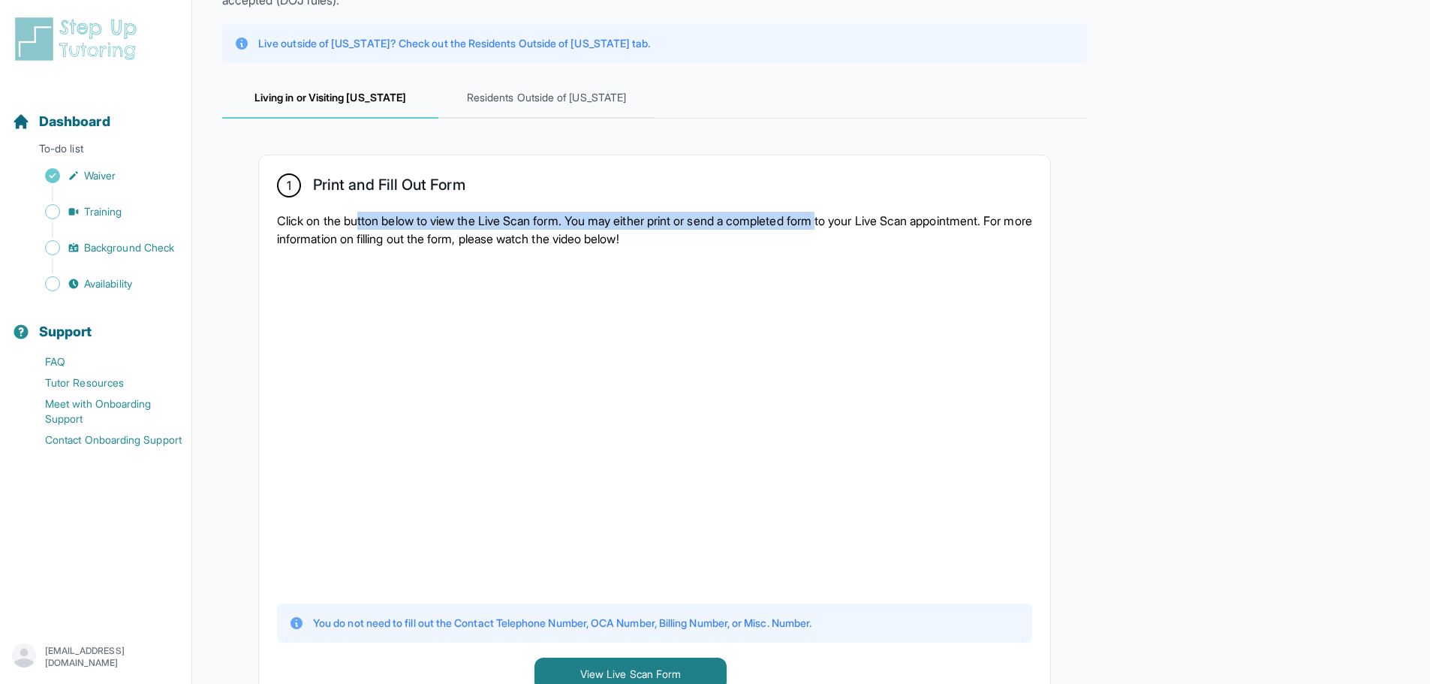
drag, startPoint x: 368, startPoint y: 212, endPoint x: 853, endPoint y: 224, distance: 485.1
click at [853, 224] on div "1 Print and Fill Out Form Click on the button below to view the Live Scan form.…" at bounding box center [654, 431] width 791 height 553
click at [874, 226] on p "Click on the button below to view the Live Scan form. You may either print or s…" at bounding box center [654, 230] width 755 height 36
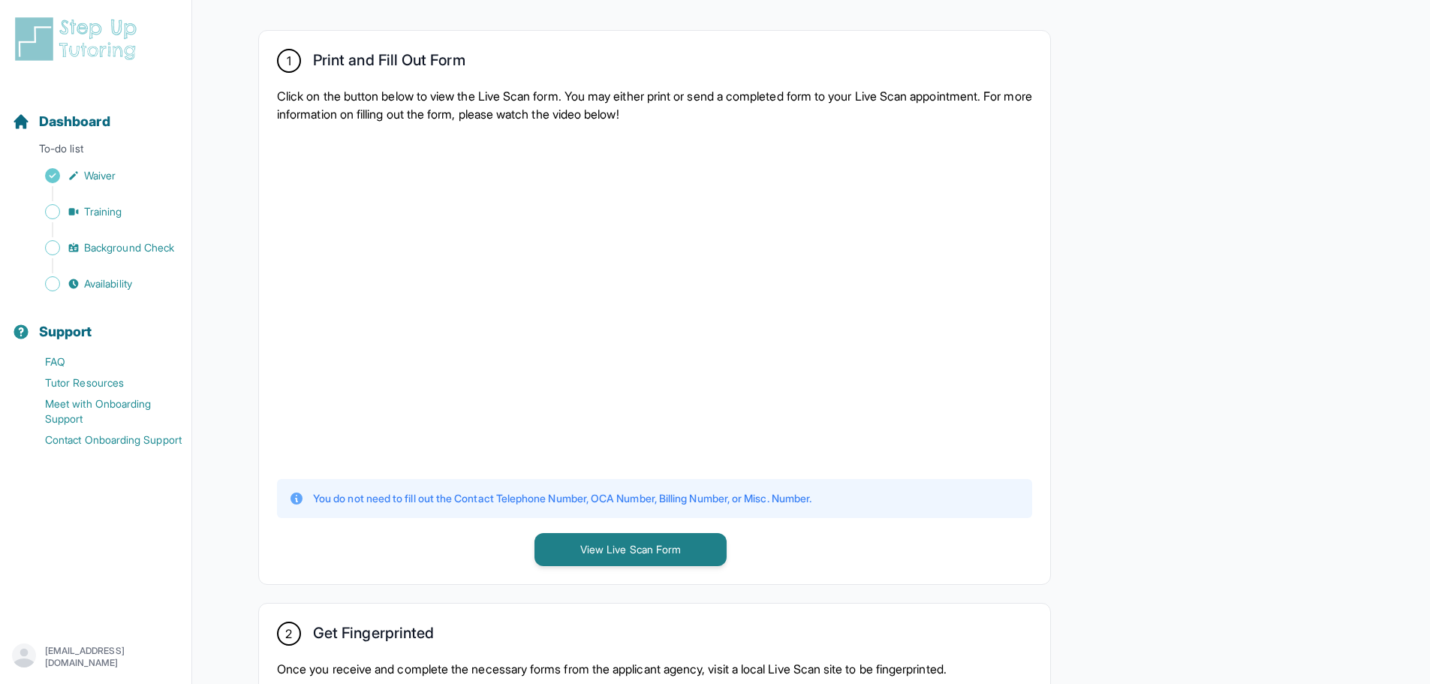
scroll to position [300, 0]
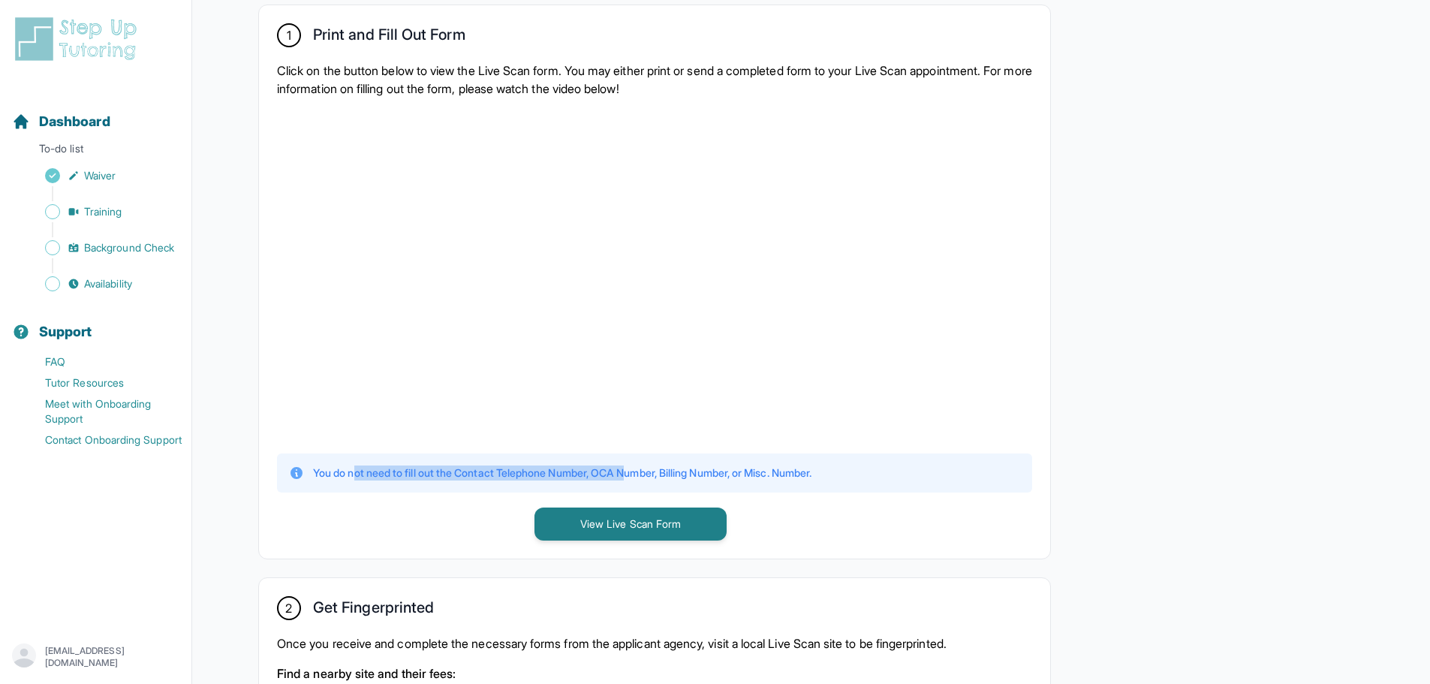
drag, startPoint x: 362, startPoint y: 475, endPoint x: 699, endPoint y: 476, distance: 337.1
click at [655, 472] on p "You do not need to fill out the Contact Telephone Number, OCA Number, Billing N…" at bounding box center [562, 472] width 499 height 15
click at [713, 478] on p "You do not need to fill out the Contact Telephone Number, OCA Number, Billing N…" at bounding box center [562, 472] width 499 height 15
drag, startPoint x: 536, startPoint y: 474, endPoint x: 824, endPoint y: 477, distance: 288.3
click at [837, 486] on div "You do not need to fill out the Contact Telephone Number, OCA Number, Billing N…" at bounding box center [654, 472] width 755 height 39
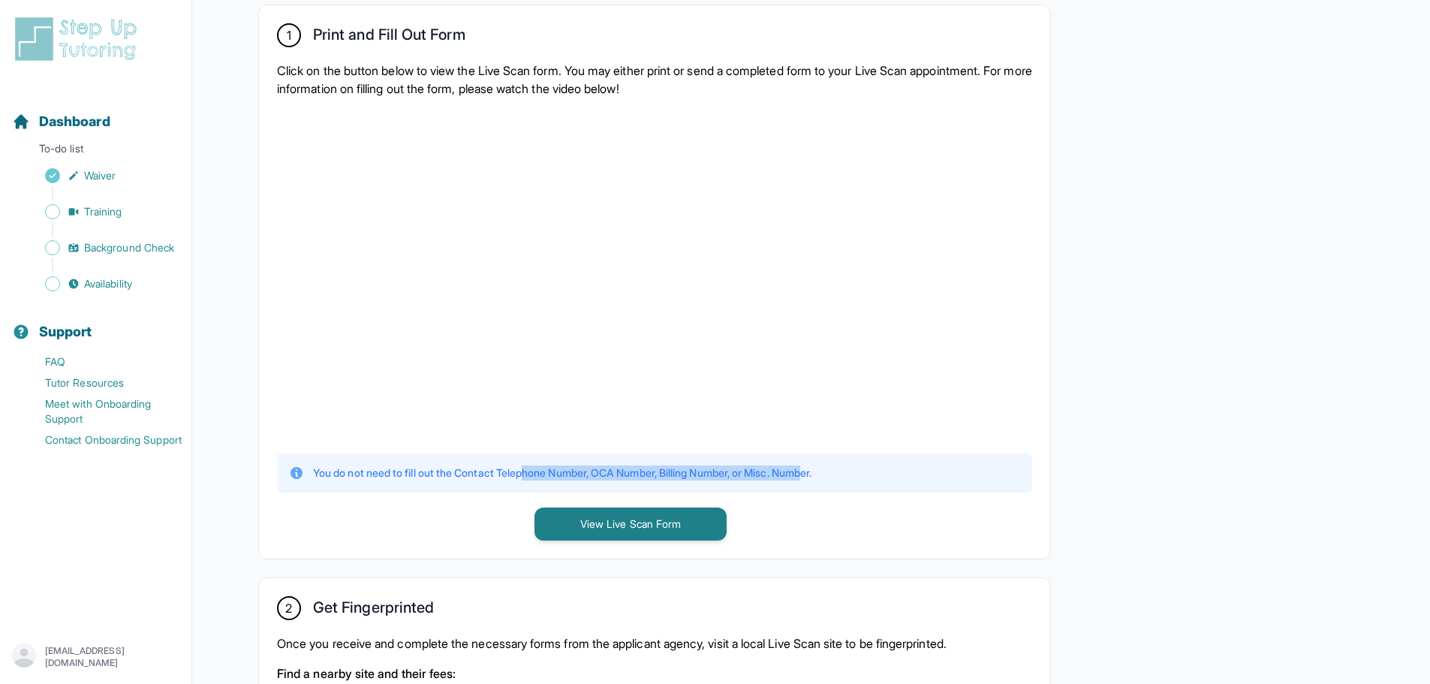
click at [812, 477] on p "You do not need to fill out the Contact Telephone Number, OCA Number, Billing N…" at bounding box center [562, 472] width 499 height 15
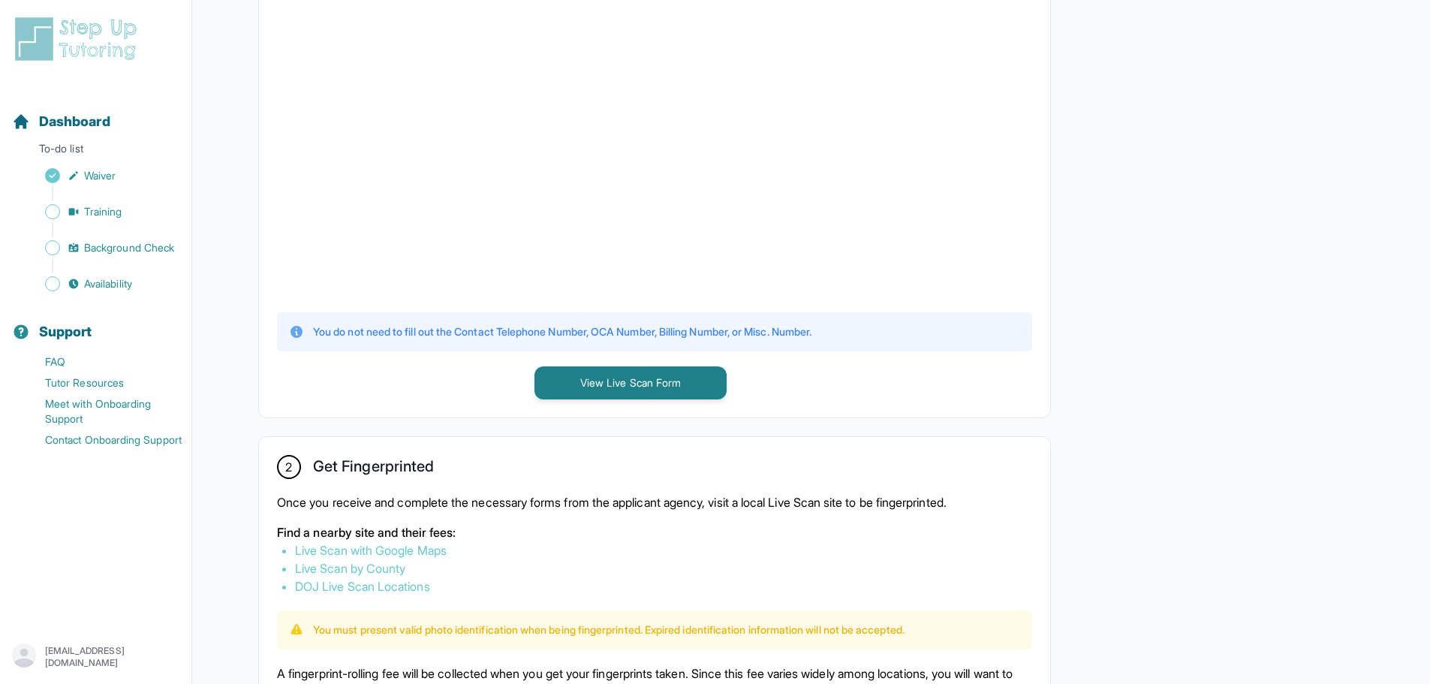
scroll to position [676, 0]
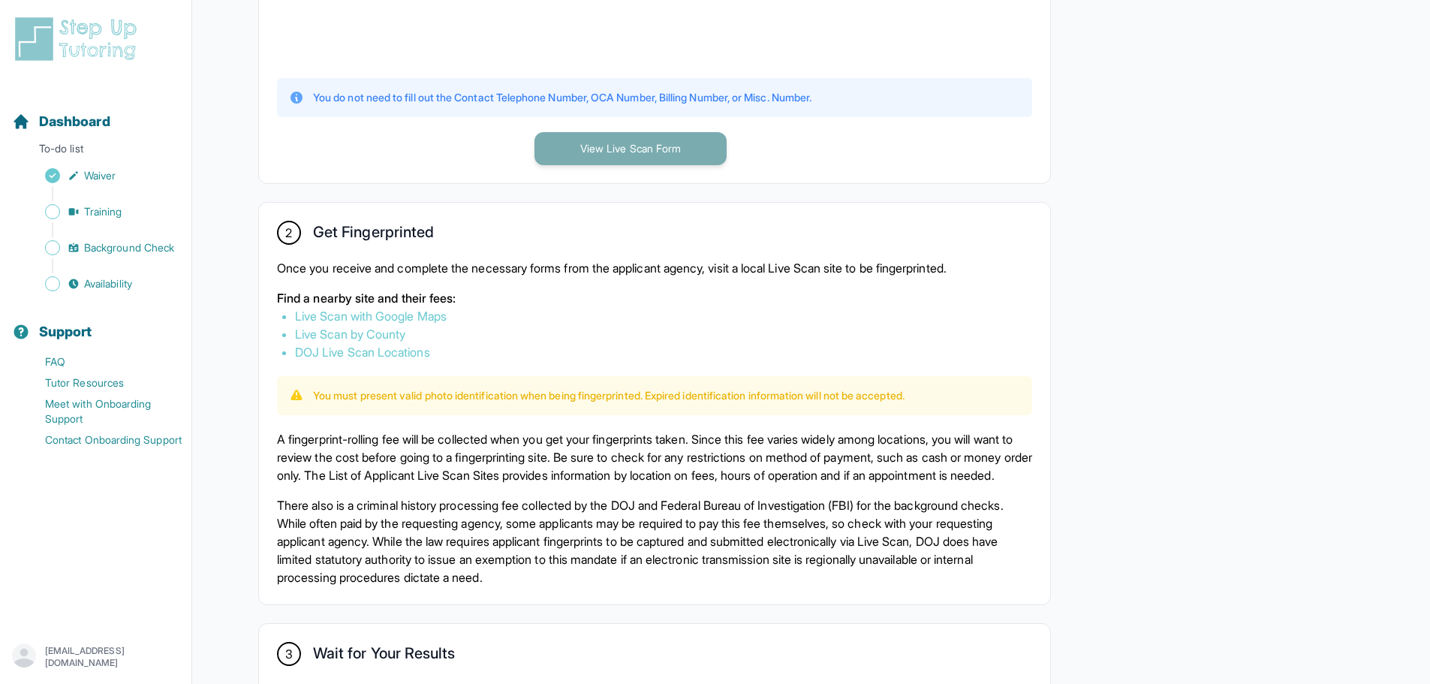
click at [685, 161] on button "View Live Scan Form" at bounding box center [631, 148] width 192 height 33
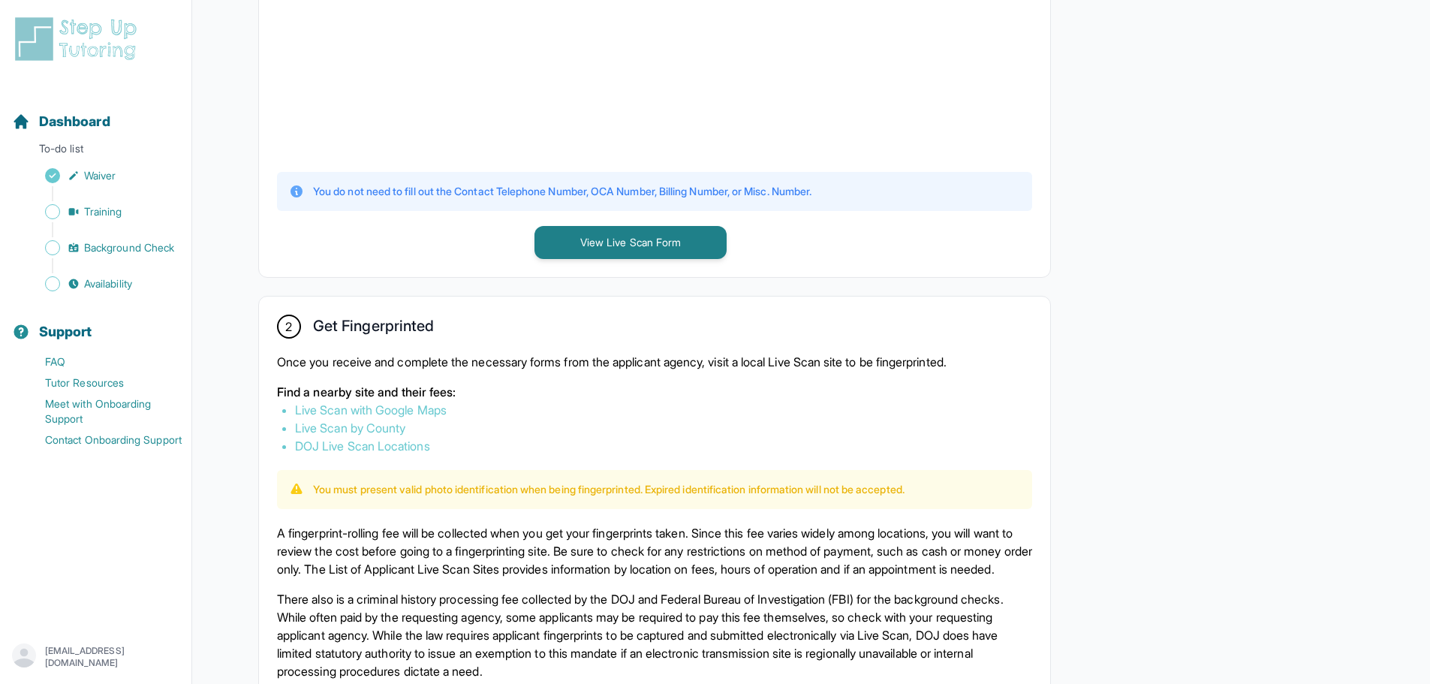
scroll to position [526, 0]
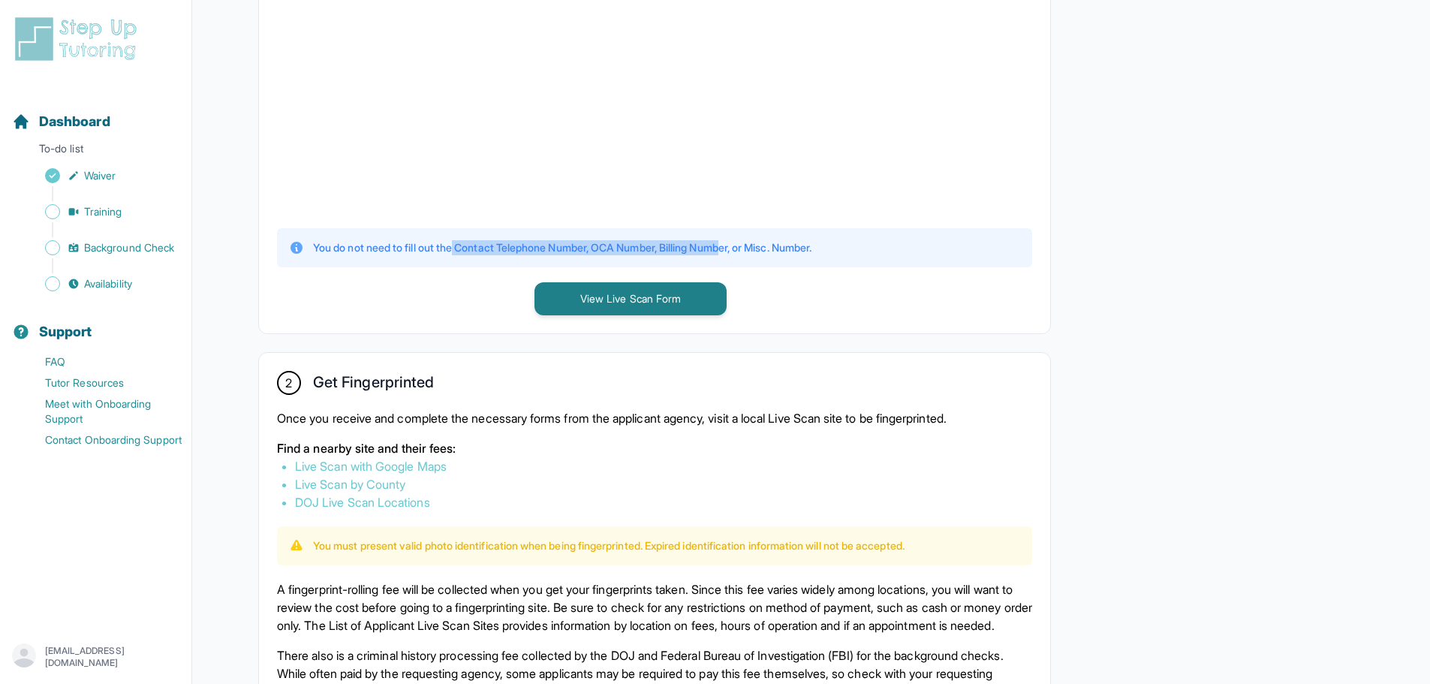
drag, startPoint x: 535, startPoint y: 251, endPoint x: 742, endPoint y: 246, distance: 208.0
click at [742, 246] on p "You do not need to fill out the Contact Telephone Number, OCA Number, Billing N…" at bounding box center [562, 247] width 499 height 15
click at [788, 264] on div "You do not need to fill out the Contact Telephone Number, OCA Number, Billing N…" at bounding box center [654, 247] width 755 height 39
drag, startPoint x: 527, startPoint y: 246, endPoint x: 861, endPoint y: 241, distance: 334.1
click at [861, 241] on div "You do not need to fill out the Contact Telephone Number, OCA Number, Billing N…" at bounding box center [654, 247] width 731 height 15
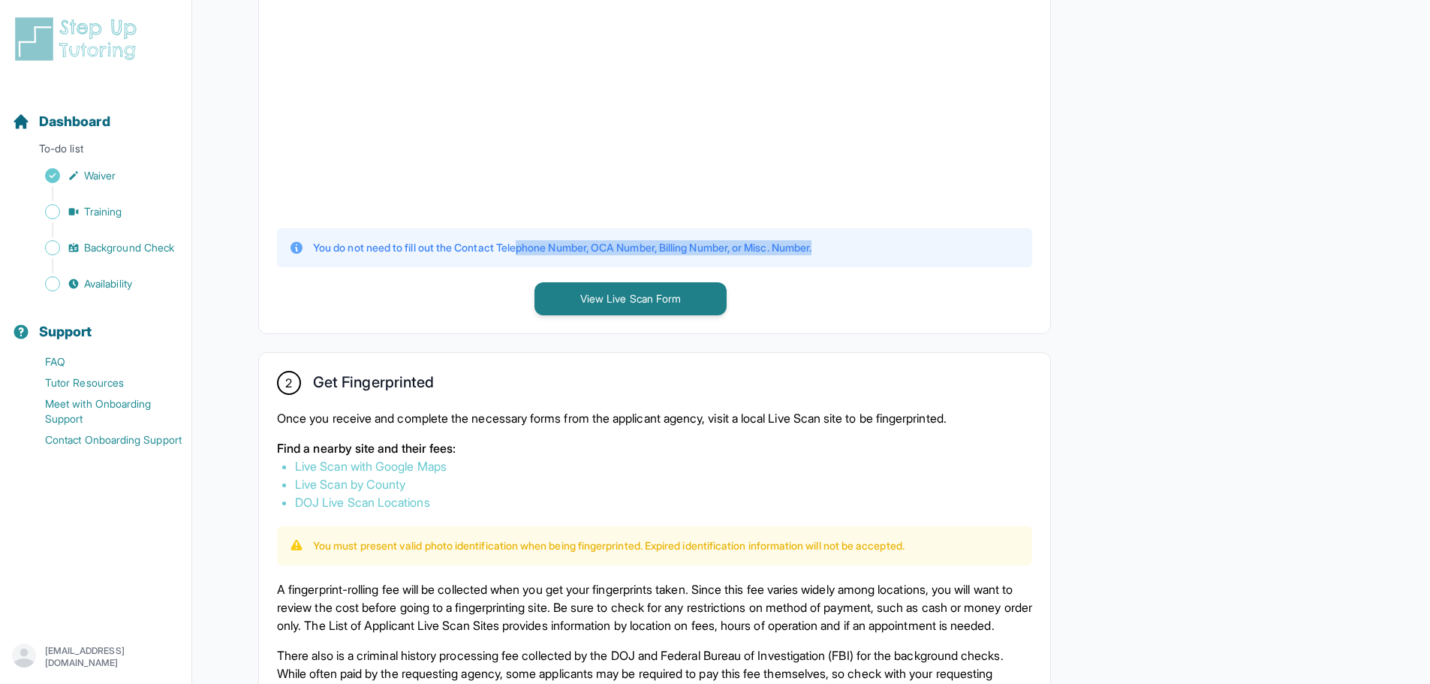
click at [861, 241] on div "You do not need to fill out the Contact Telephone Number, OCA Number, Billing N…" at bounding box center [654, 247] width 731 height 15
click at [1423, 6] on main "**********" at bounding box center [811, 275] width 1238 height 1603
drag, startPoint x: 462, startPoint y: 248, endPoint x: 613, endPoint y: 254, distance: 150.3
click at [598, 252] on p "You do not need to fill out the Contact Telephone Number, OCA Number, Billing N…" at bounding box center [562, 247] width 499 height 15
click at [719, 269] on div "1 Print and Fill Out Form Click on the button below to view the Live Scan form.…" at bounding box center [654, 56] width 791 height 553
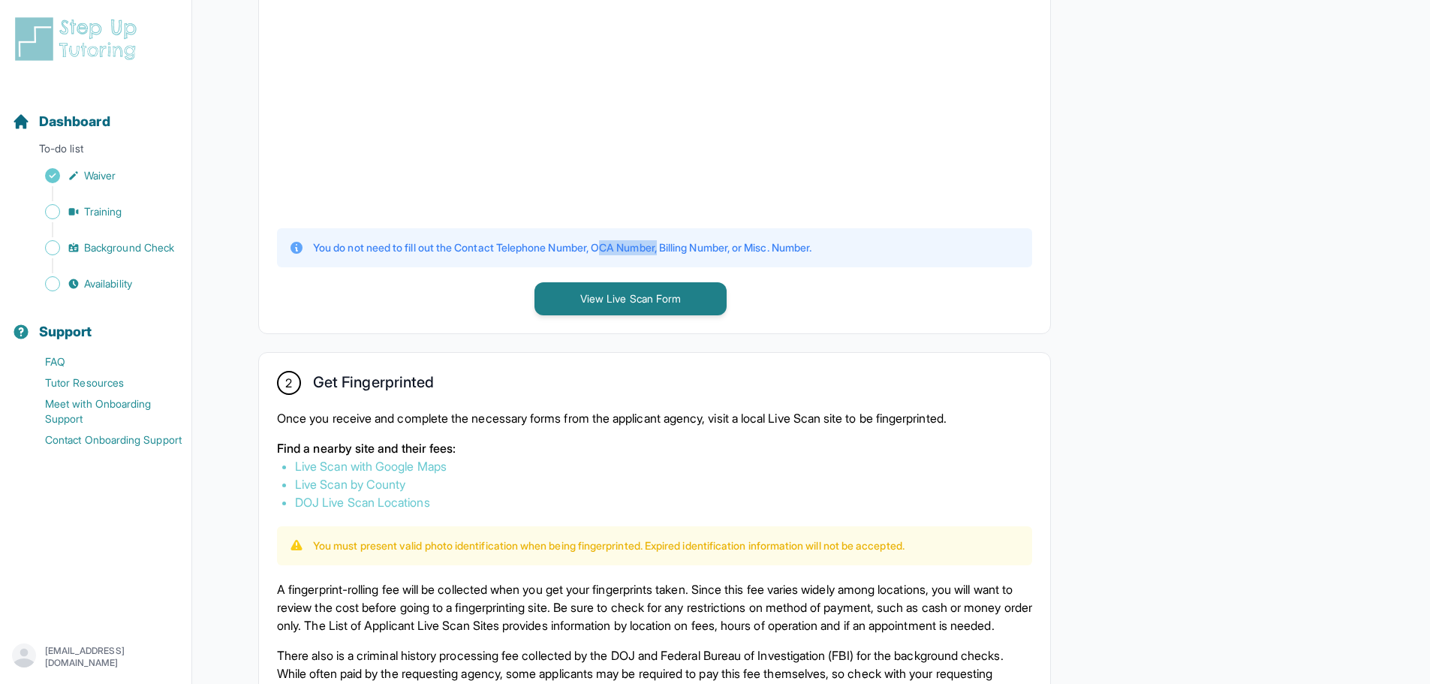
drag, startPoint x: 619, startPoint y: 245, endPoint x: 677, endPoint y: 245, distance: 58.6
click at [677, 245] on p "You do not need to fill out the Contact Telephone Number, OCA Number, Billing N…" at bounding box center [562, 247] width 499 height 15
click at [769, 260] on div "You do not need to fill out the Contact Telephone Number, OCA Number, Billing N…" at bounding box center [654, 247] width 755 height 39
drag, startPoint x: 779, startPoint y: 249, endPoint x: 811, endPoint y: 253, distance: 32.6
click at [806, 252] on p "You do not need to fill out the Contact Telephone Number, OCA Number, Billing N…" at bounding box center [562, 247] width 499 height 15
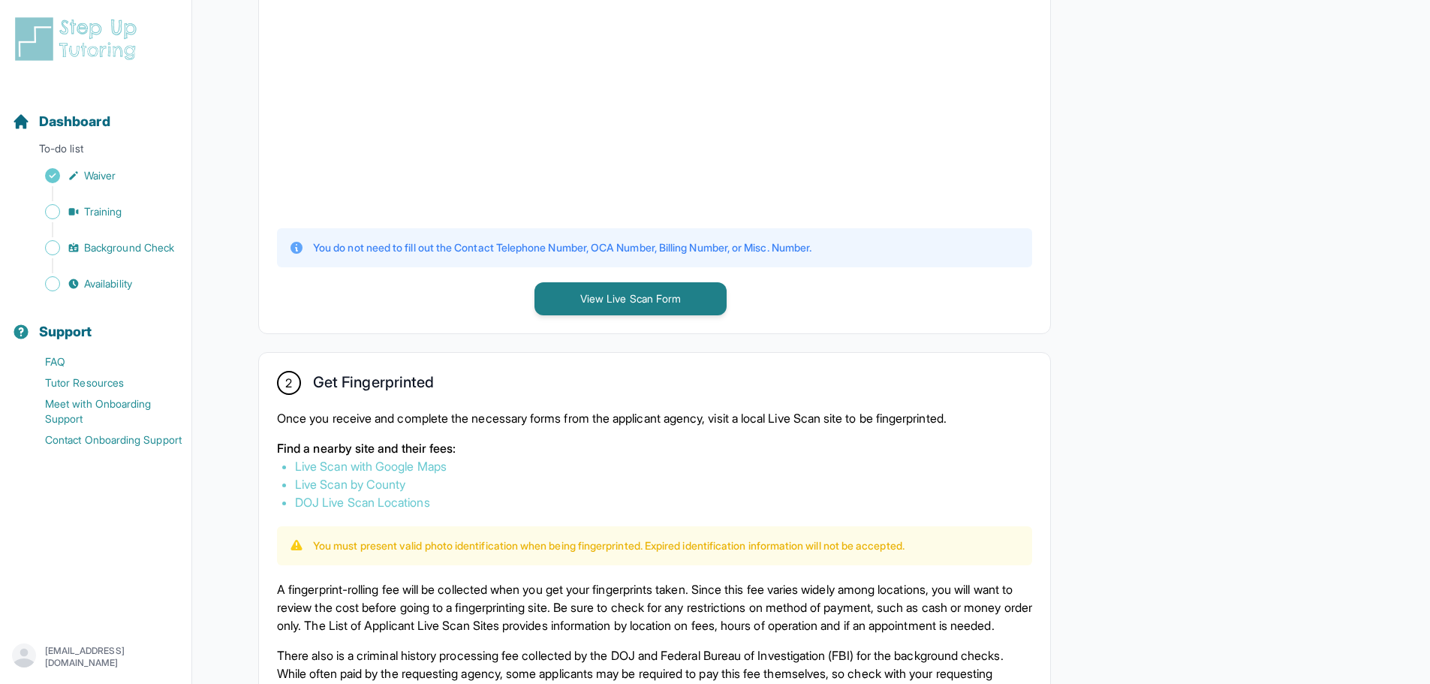
click at [916, 261] on div "You do not need to fill out the Contact Telephone Number, OCA Number, Billing N…" at bounding box center [654, 247] width 755 height 39
